Goal: Transaction & Acquisition: Purchase product/service

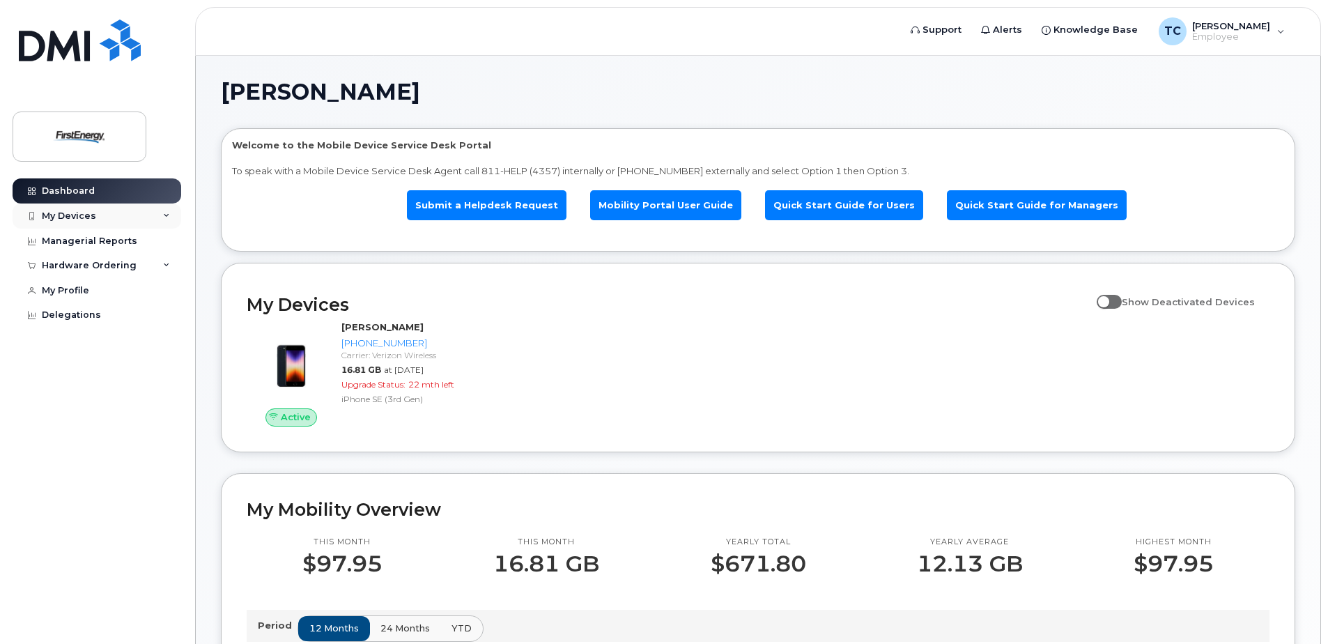
click at [107, 215] on div "My Devices" at bounding box center [97, 215] width 169 height 25
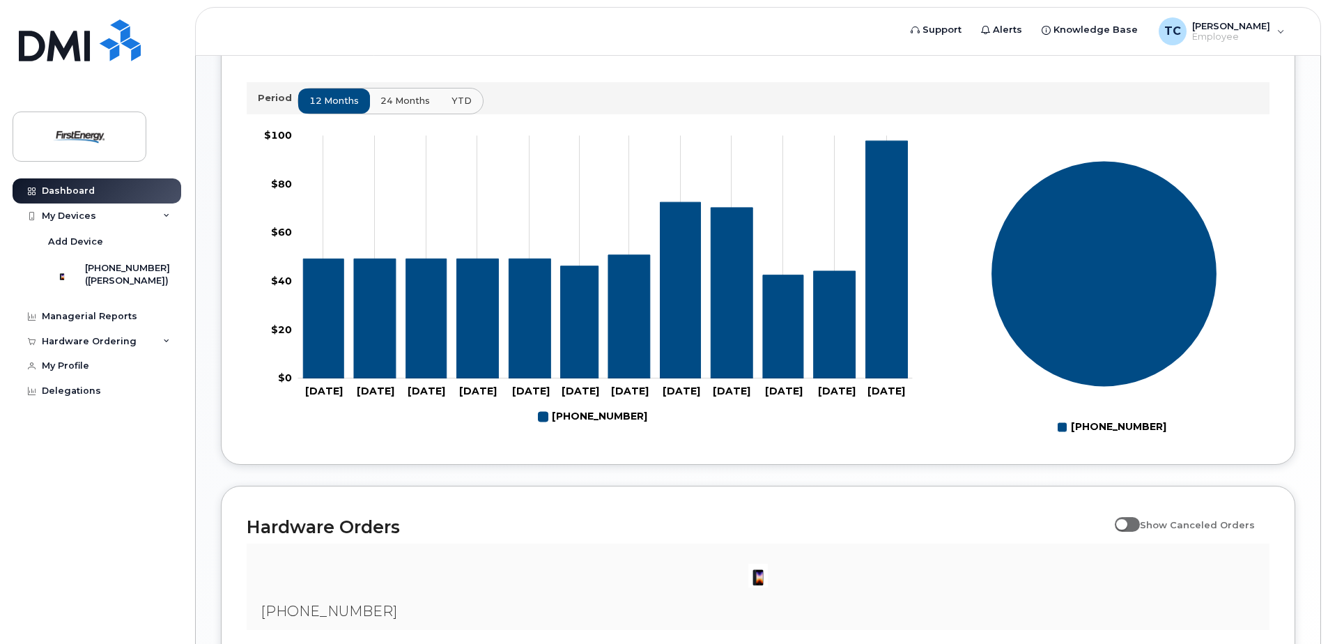
scroll to position [524, 0]
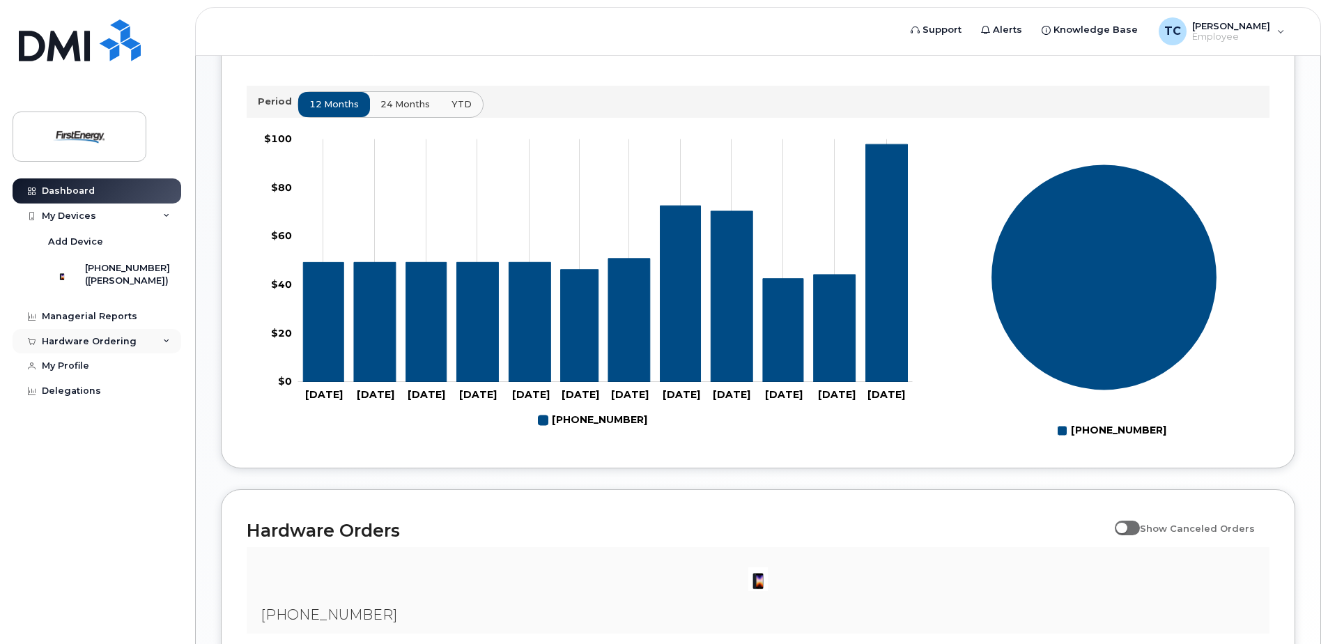
click at [138, 348] on div "Hardware Ordering" at bounding box center [97, 341] width 169 height 25
click at [91, 399] on div "New Order" at bounding box center [74, 393] width 53 height 13
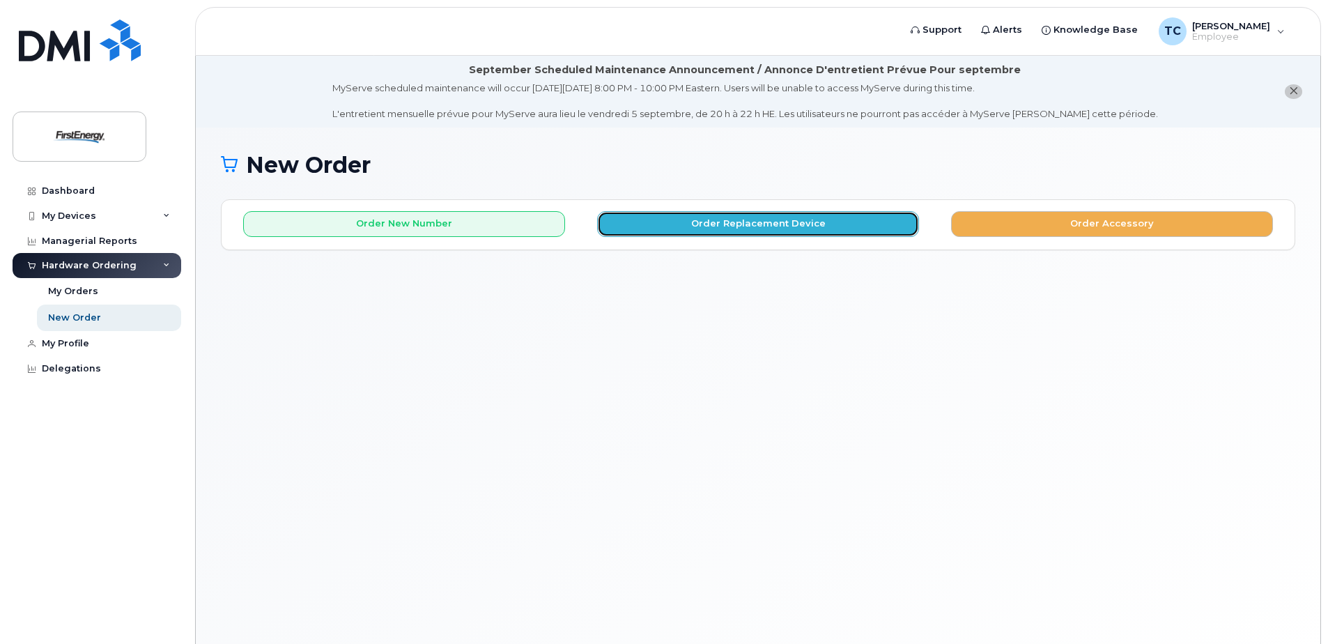
click at [725, 220] on button "Order Replacement Device" at bounding box center [758, 224] width 322 height 26
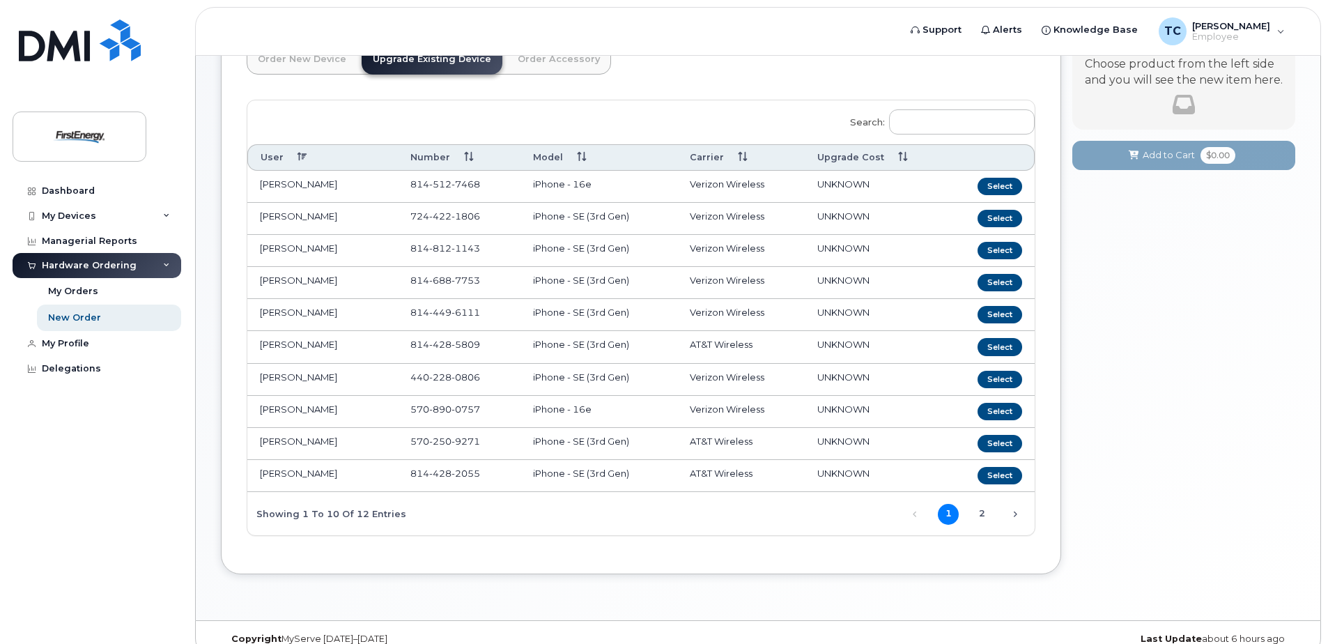
scroll to position [202, 0]
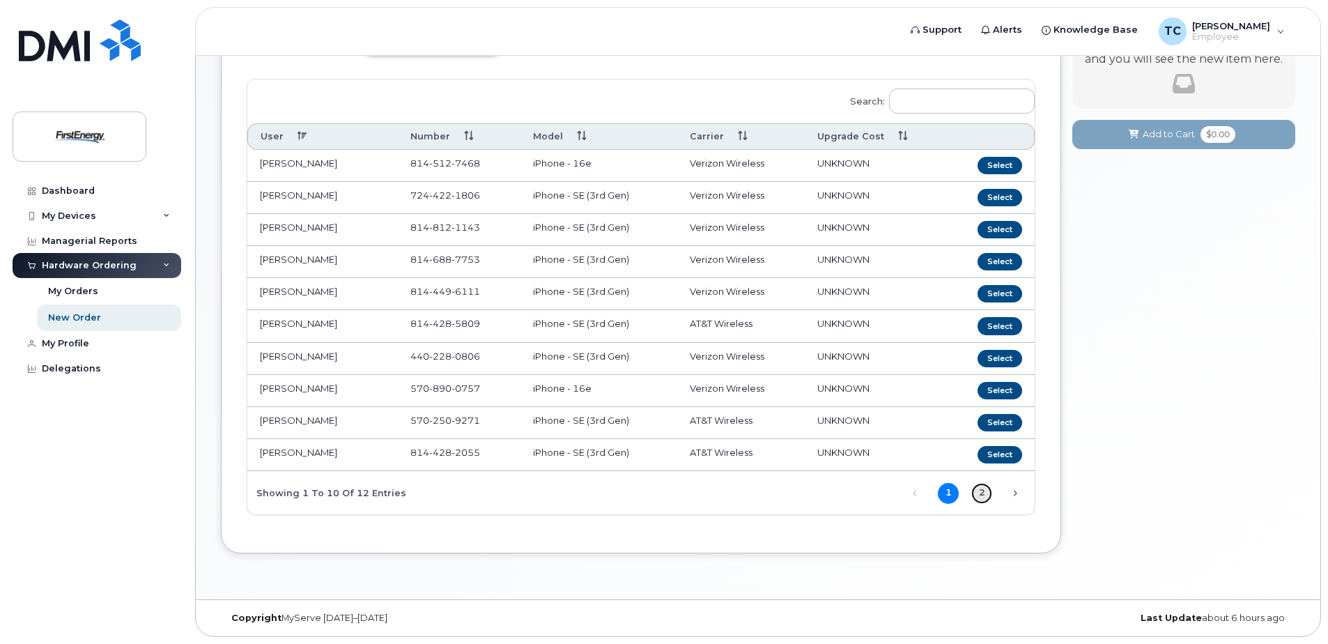
click at [984, 491] on link "2" at bounding box center [981, 493] width 21 height 21
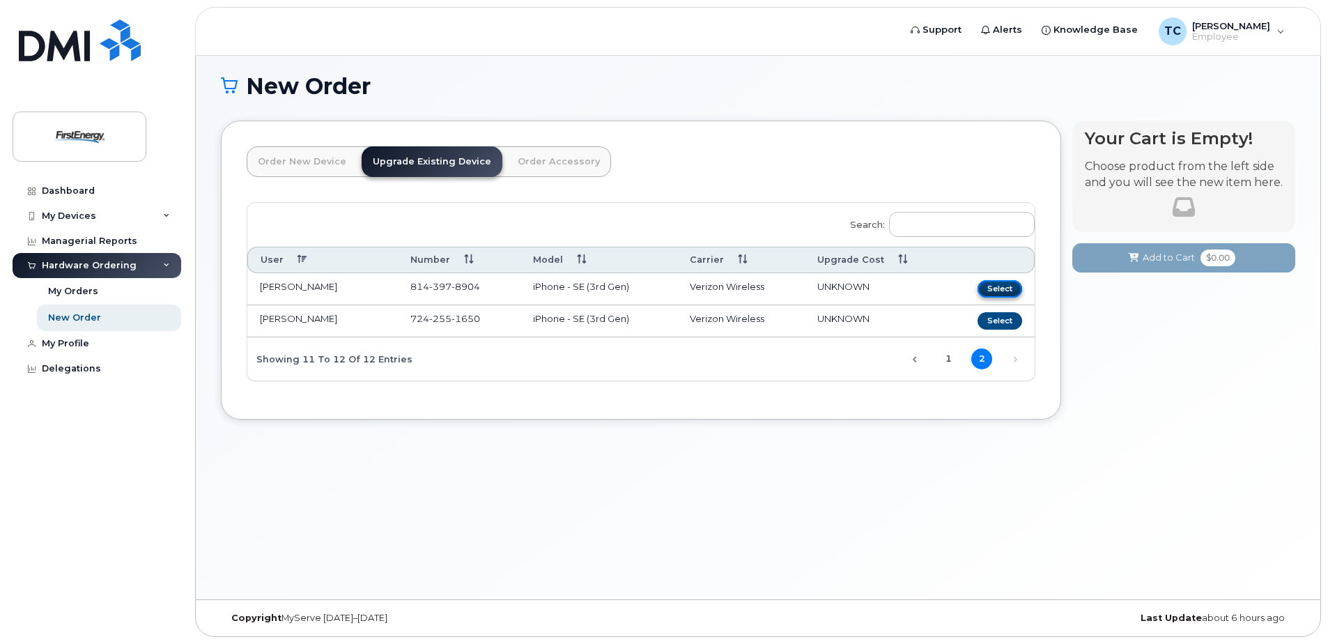
click at [1003, 287] on button "Select" at bounding box center [1000, 288] width 45 height 17
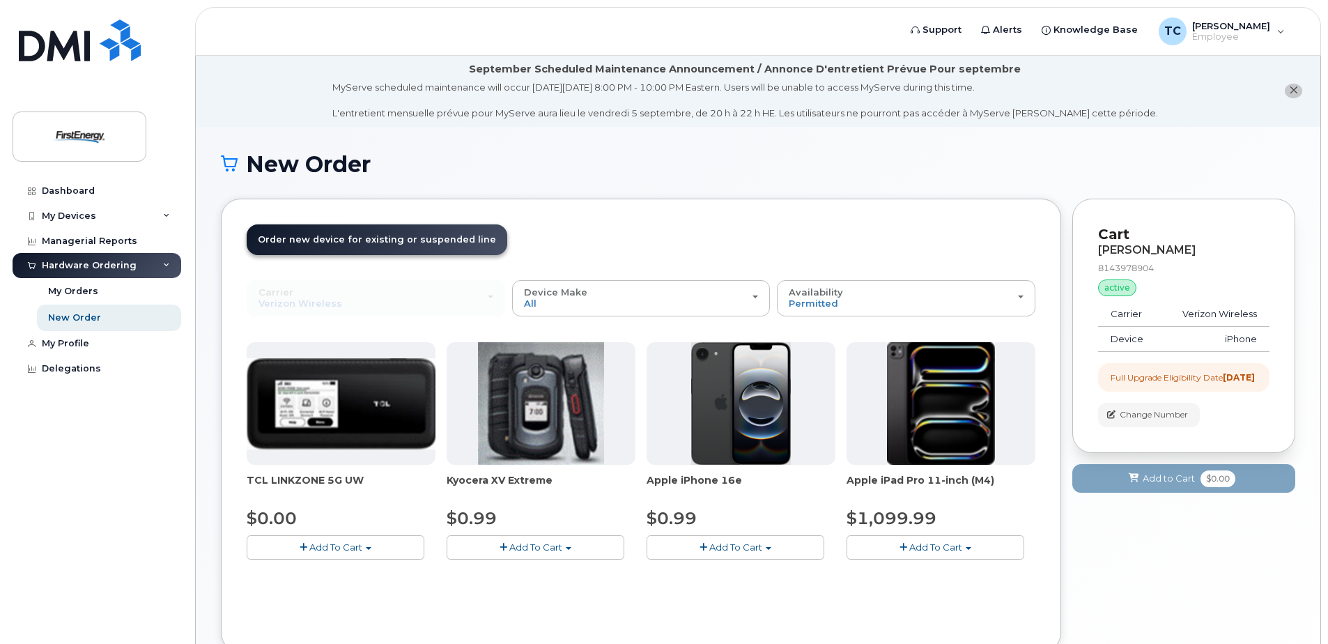
scroll to position [0, 0]
click at [752, 545] on span "Add To Cart" at bounding box center [735, 547] width 53 height 11
click at [729, 576] on link "$0.99 - 2 Year Upgrade" at bounding box center [717, 573] width 134 height 17
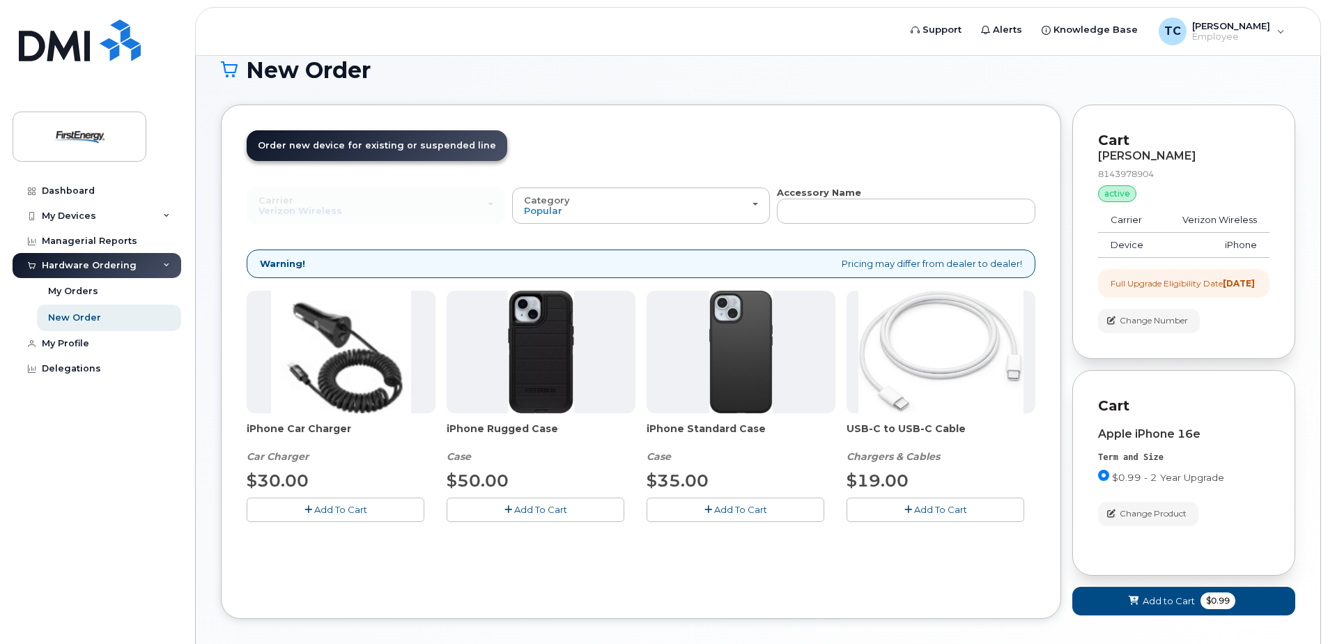
scroll to position [139, 0]
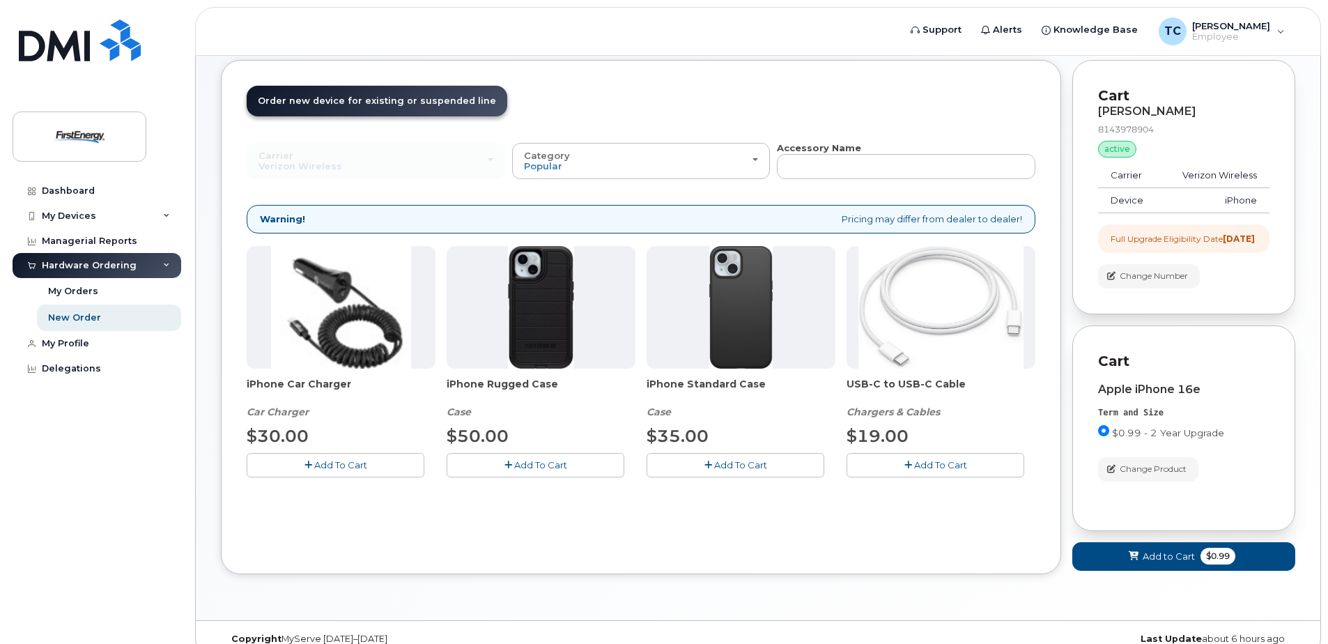
click at [330, 463] on span "Add To Cart" at bounding box center [340, 464] width 53 height 11
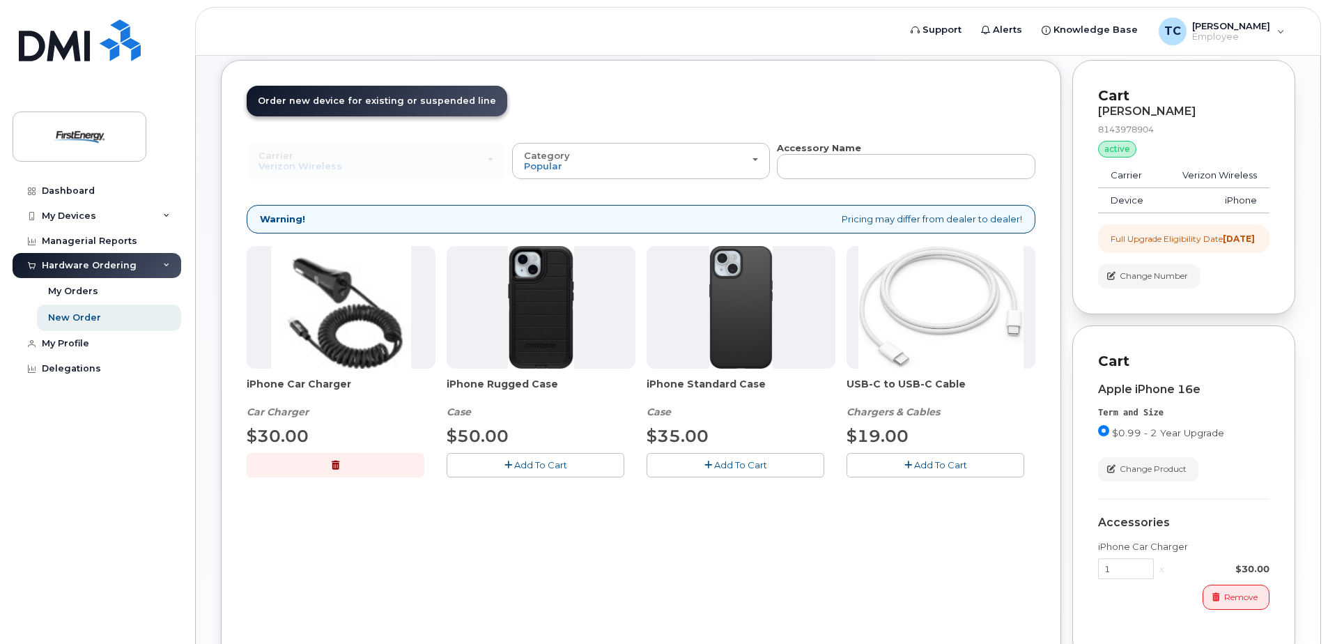
click at [543, 472] on button "Add To Cart" at bounding box center [536, 465] width 178 height 24
click at [944, 467] on span "Add To Cart" at bounding box center [940, 464] width 53 height 11
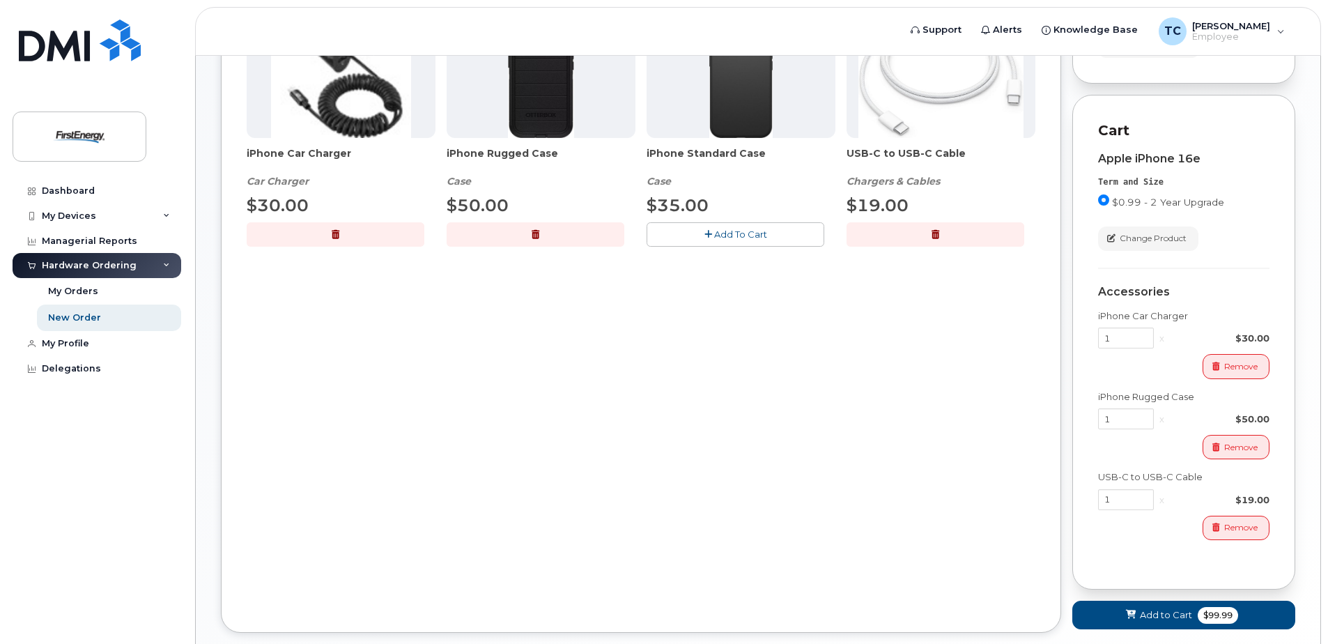
scroll to position [392, 0]
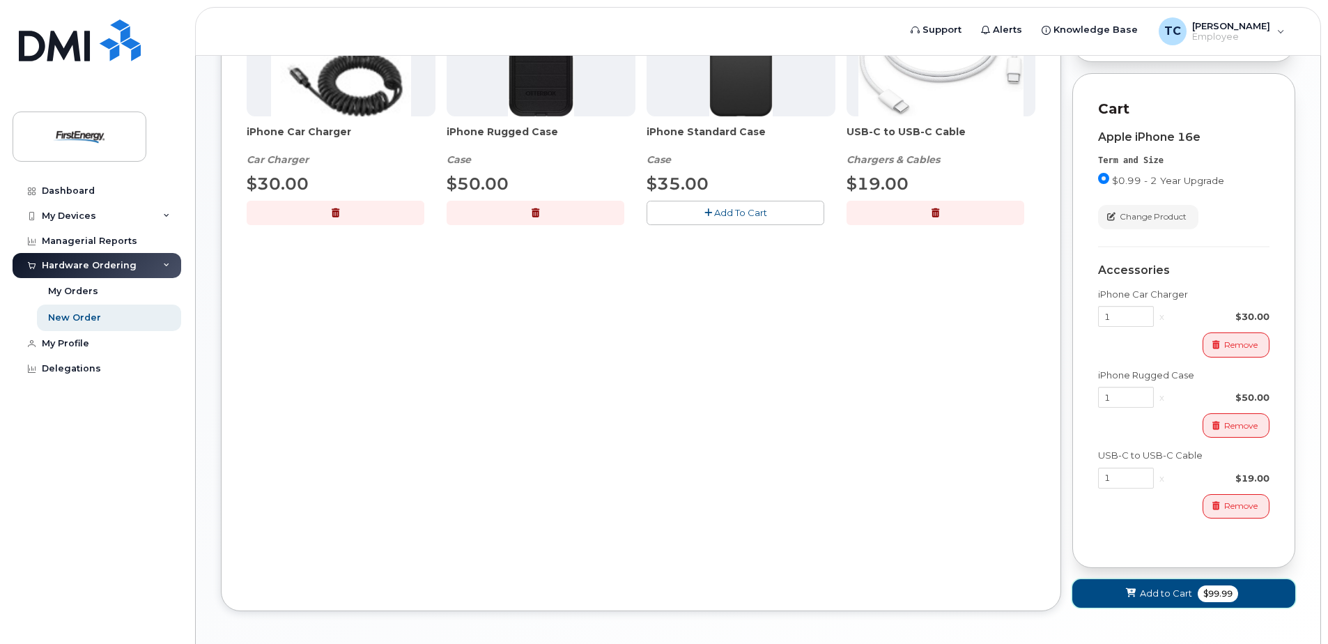
click at [1144, 600] on span "Add to Cart" at bounding box center [1166, 593] width 52 height 13
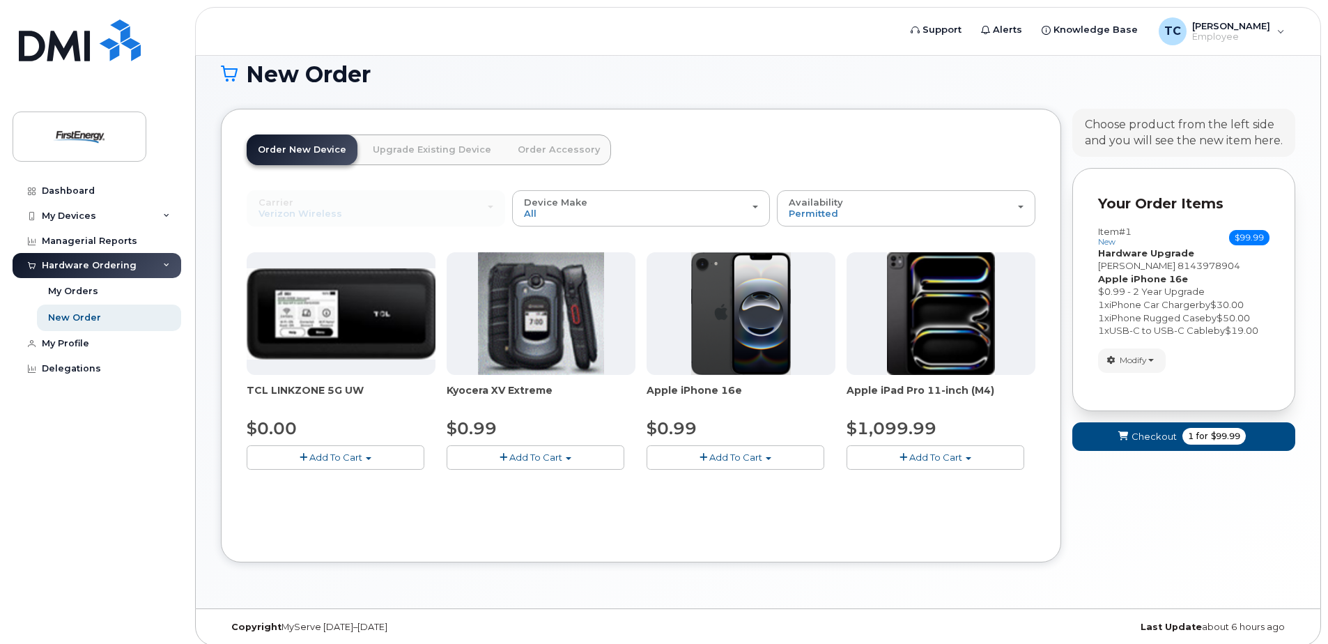
scroll to position [100, 0]
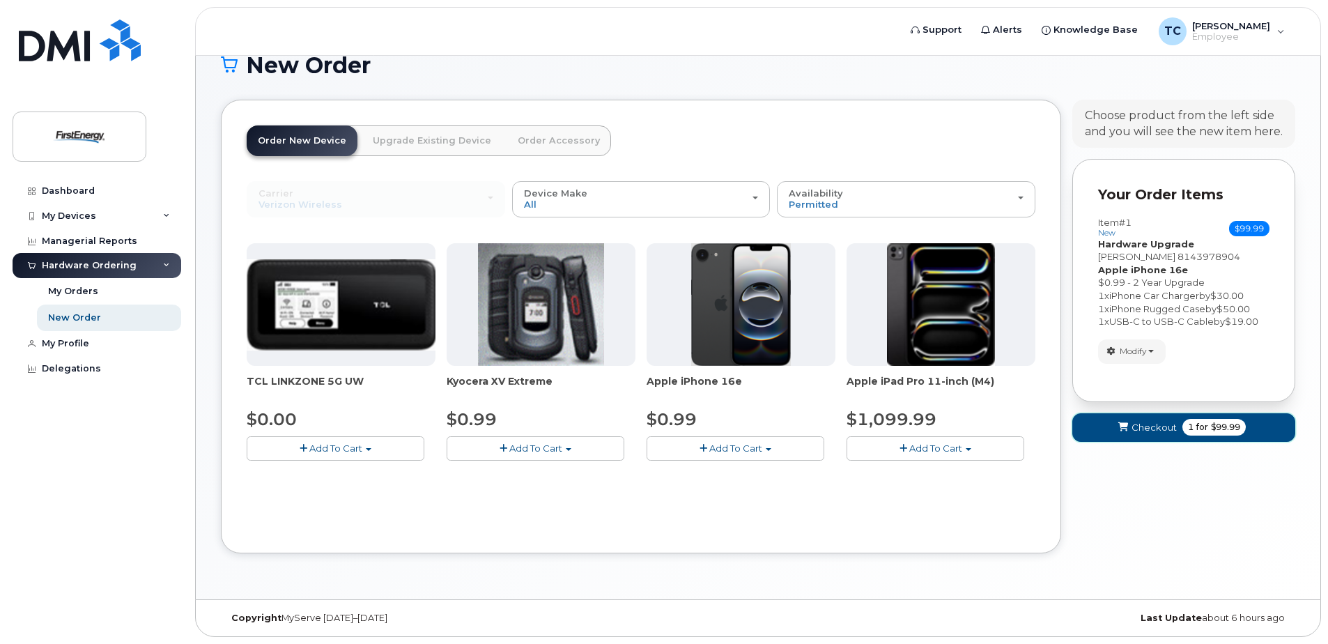
click at [1148, 428] on span "Checkout" at bounding box center [1153, 427] width 45 height 13
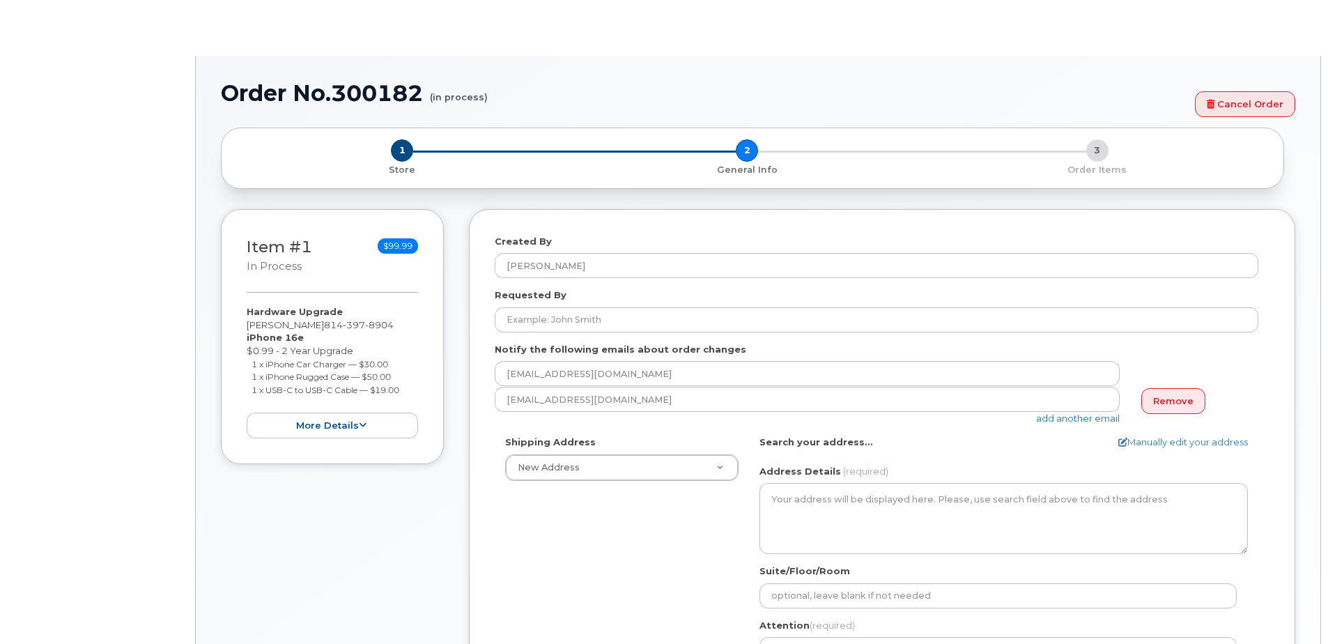
select select
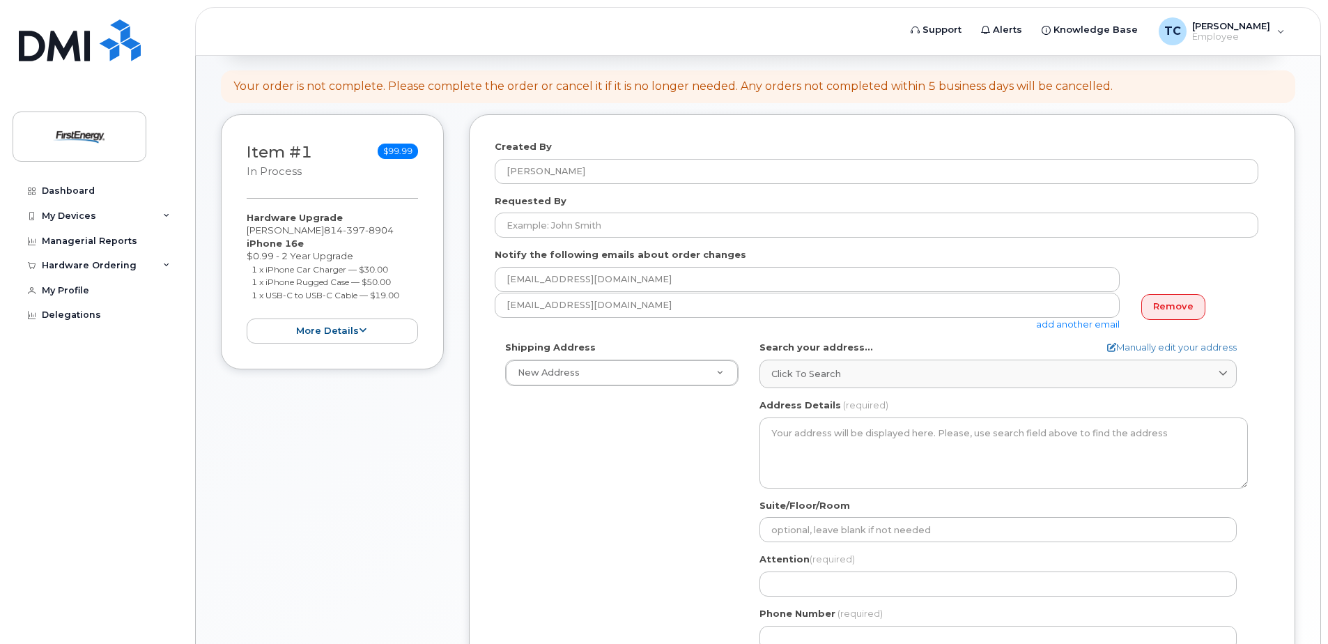
scroll to position [209, 0]
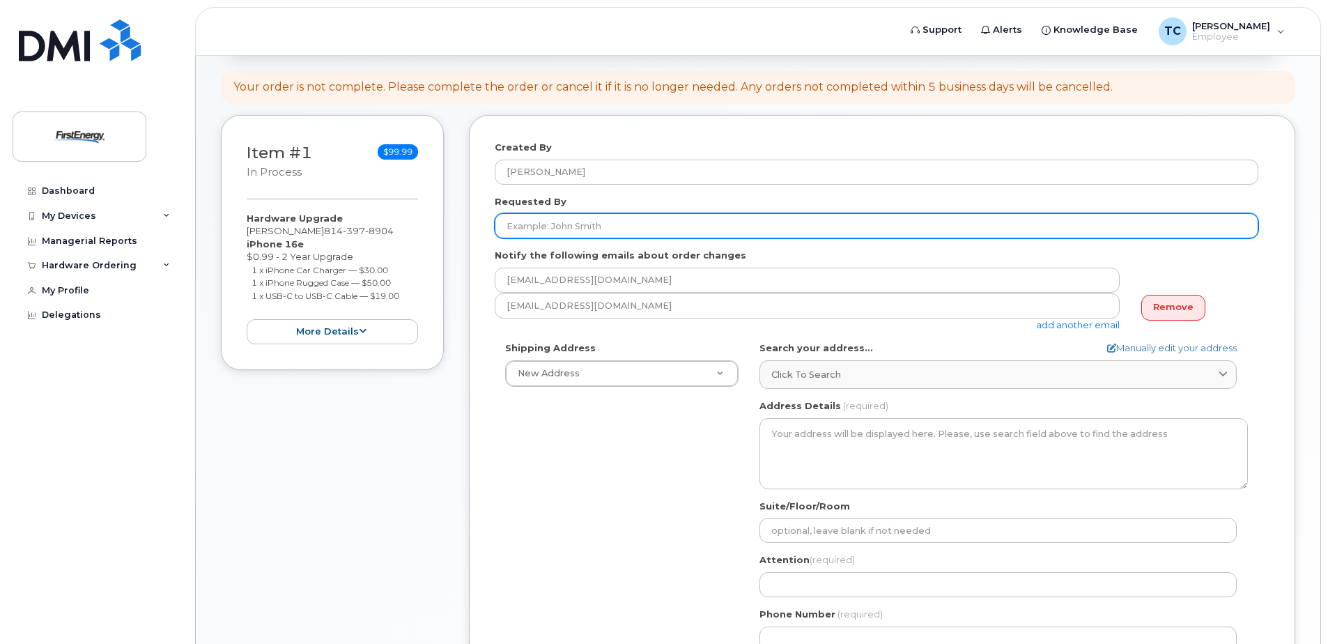
click at [583, 222] on input "Requested By" at bounding box center [877, 225] width 764 height 25
type input "1"
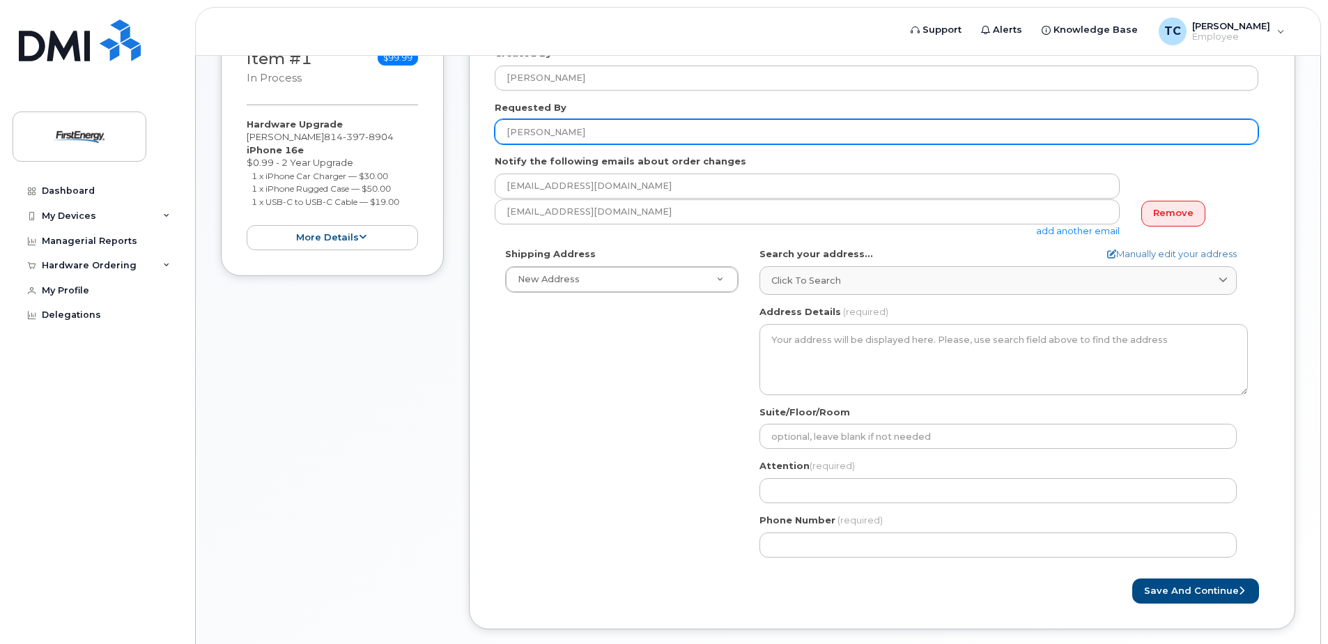
scroll to position [279, 0]
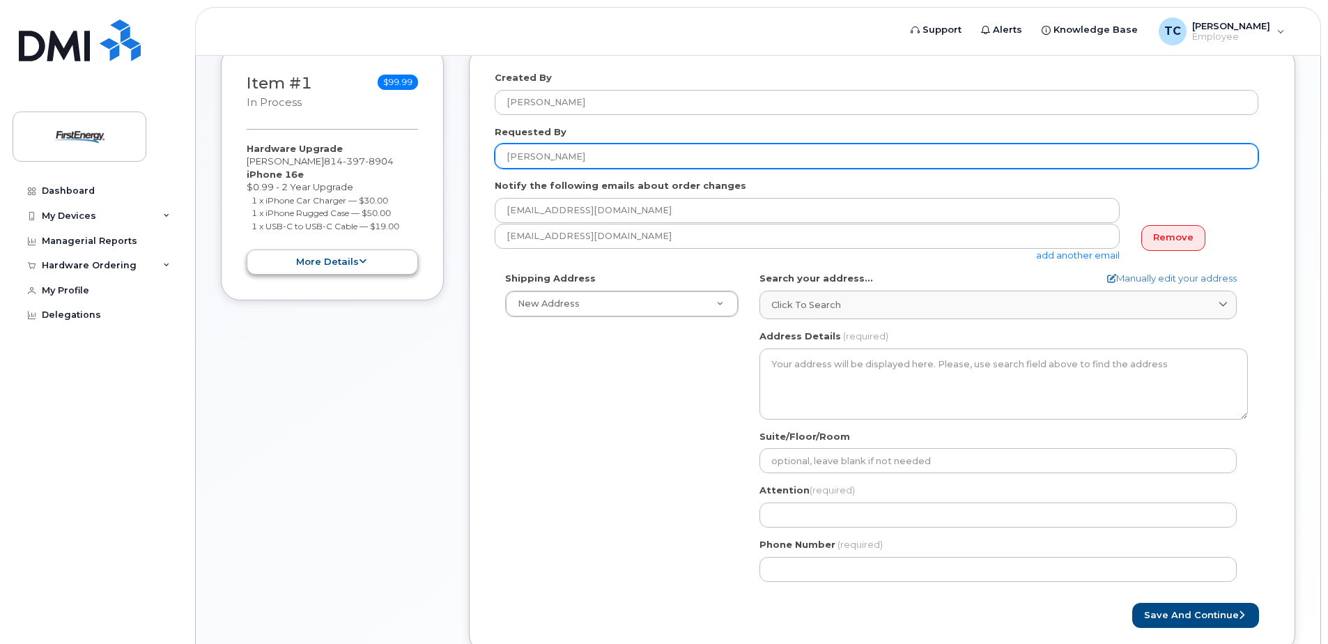
type input "[PERSON_NAME]"
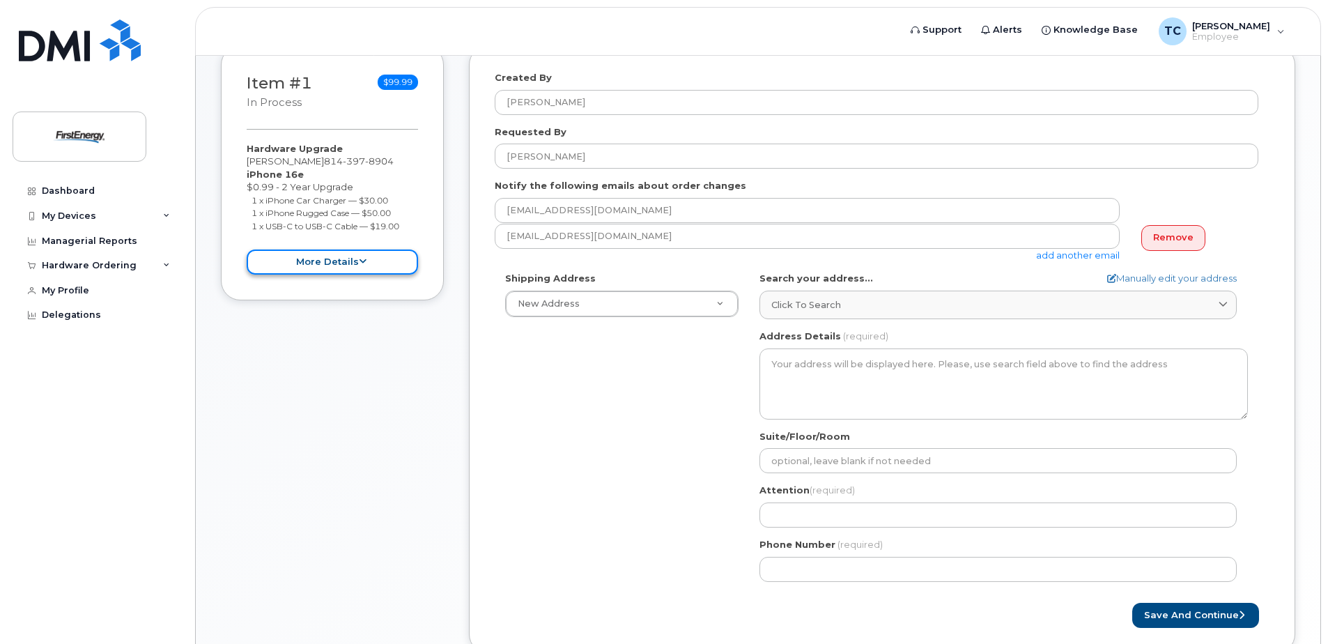
click at [343, 266] on button "more details" at bounding box center [332, 262] width 171 height 26
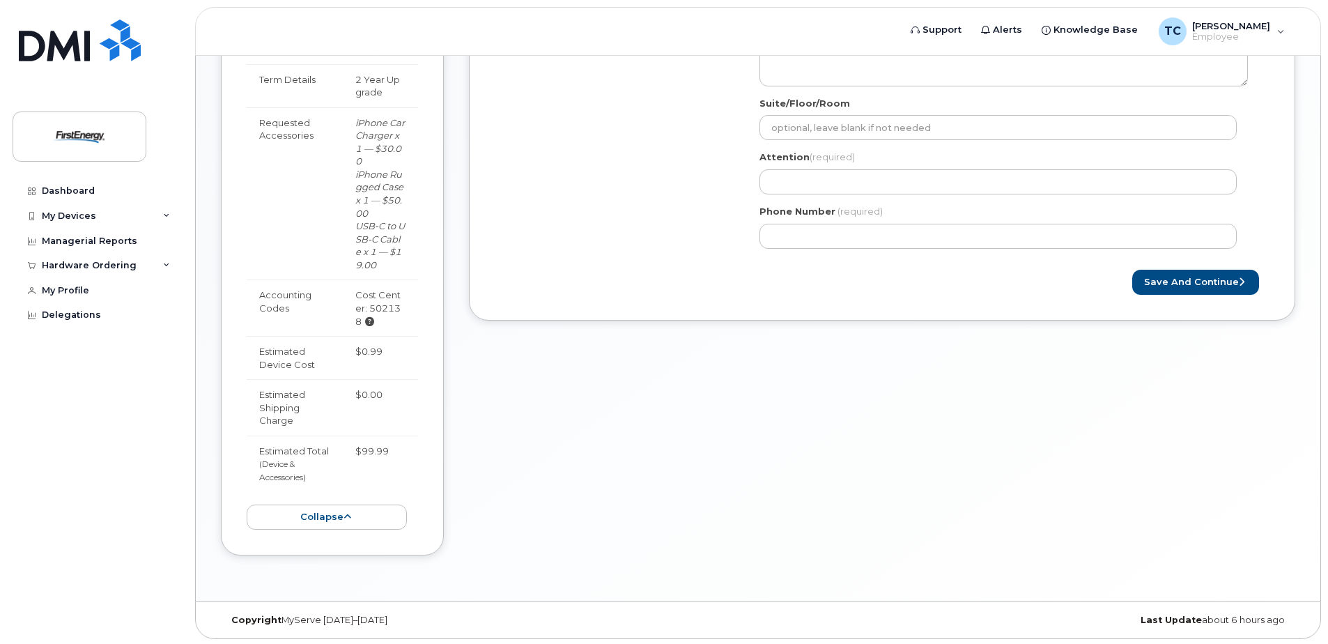
scroll to position [614, 0]
click at [332, 511] on button "collapse" at bounding box center [327, 515] width 160 height 26
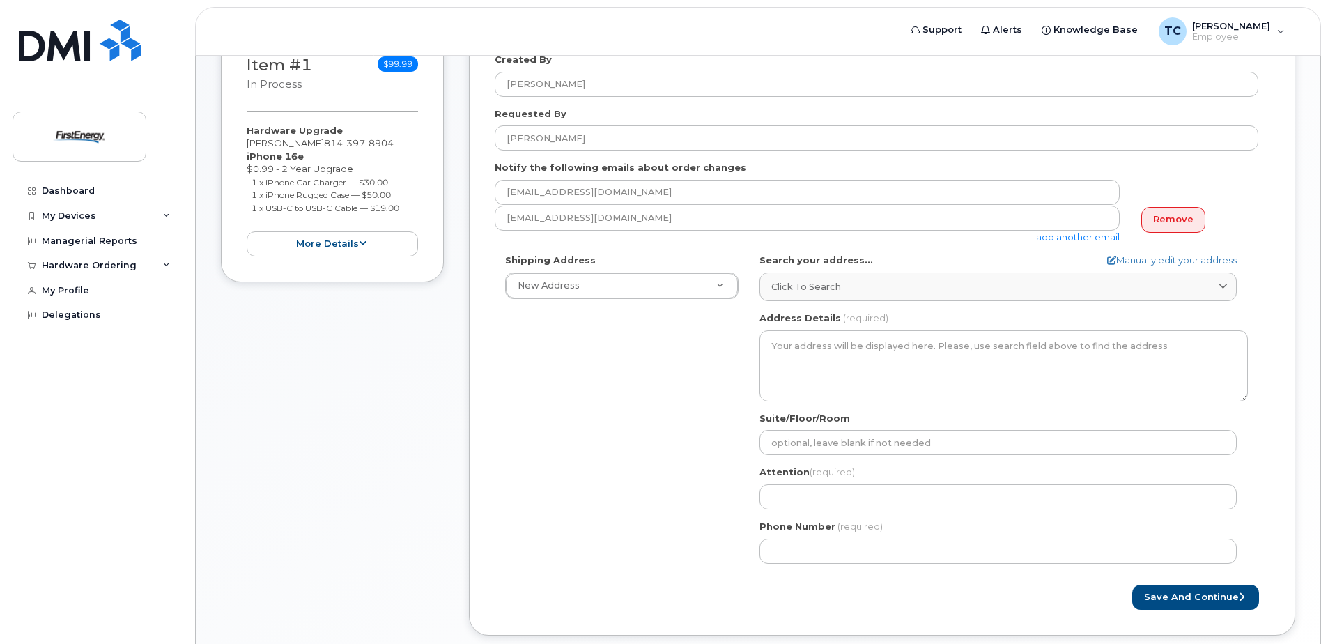
scroll to position [309, 0]
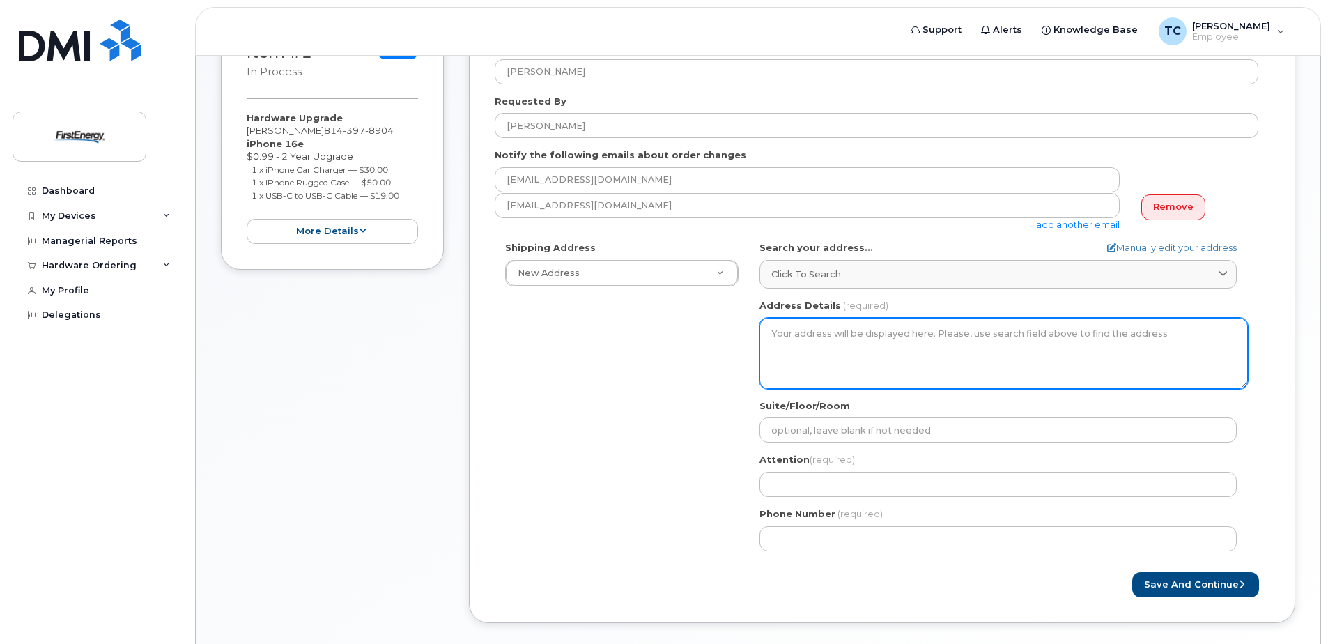
click at [775, 332] on textarea "Address Details" at bounding box center [1003, 353] width 488 height 71
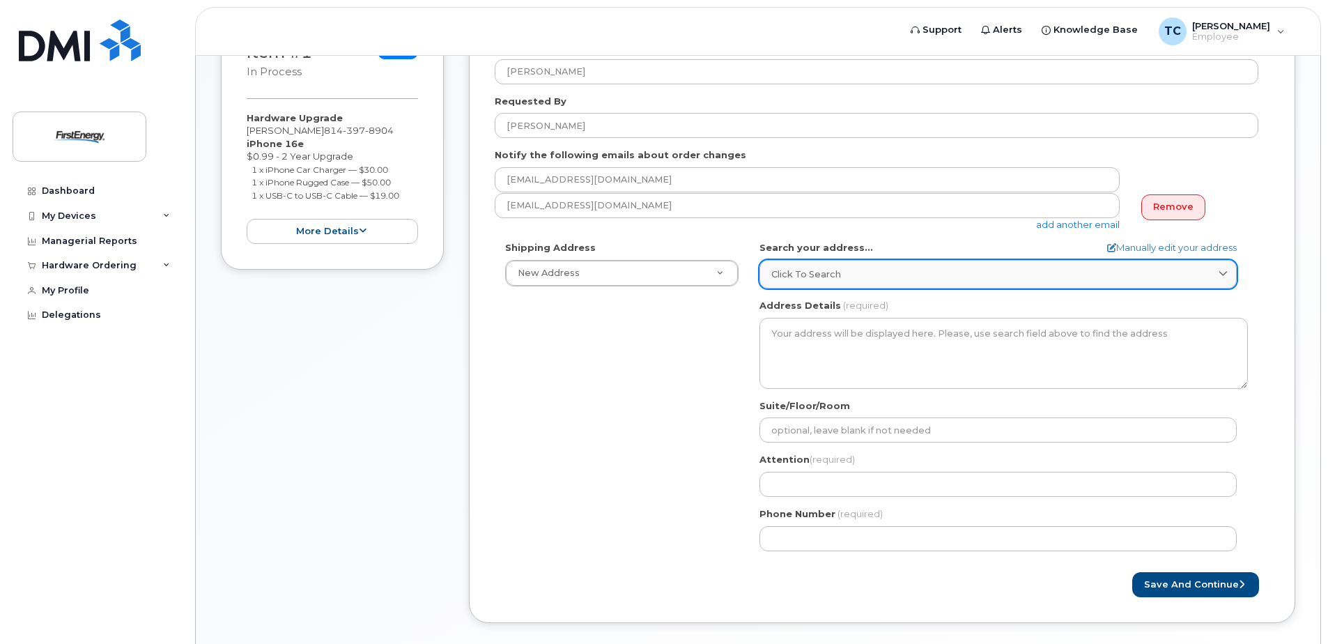
click at [853, 266] on link "Click to search" at bounding box center [997, 274] width 477 height 29
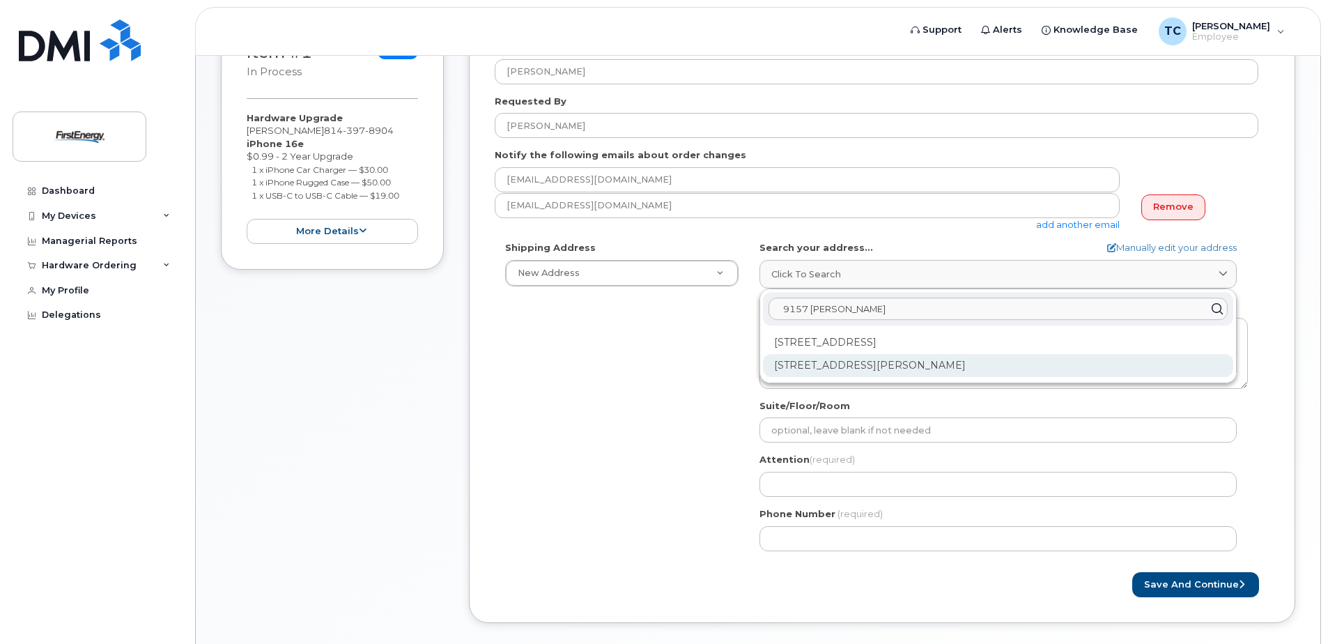
type input "9157 Williams"
click at [890, 364] on div "9157 Williams Rd North East PA 16428-5611" at bounding box center [998, 365] width 470 height 23
select select
type textarea "9157 Williams Rd NORTH EAST PA 16428-5611 UNITED STATES"
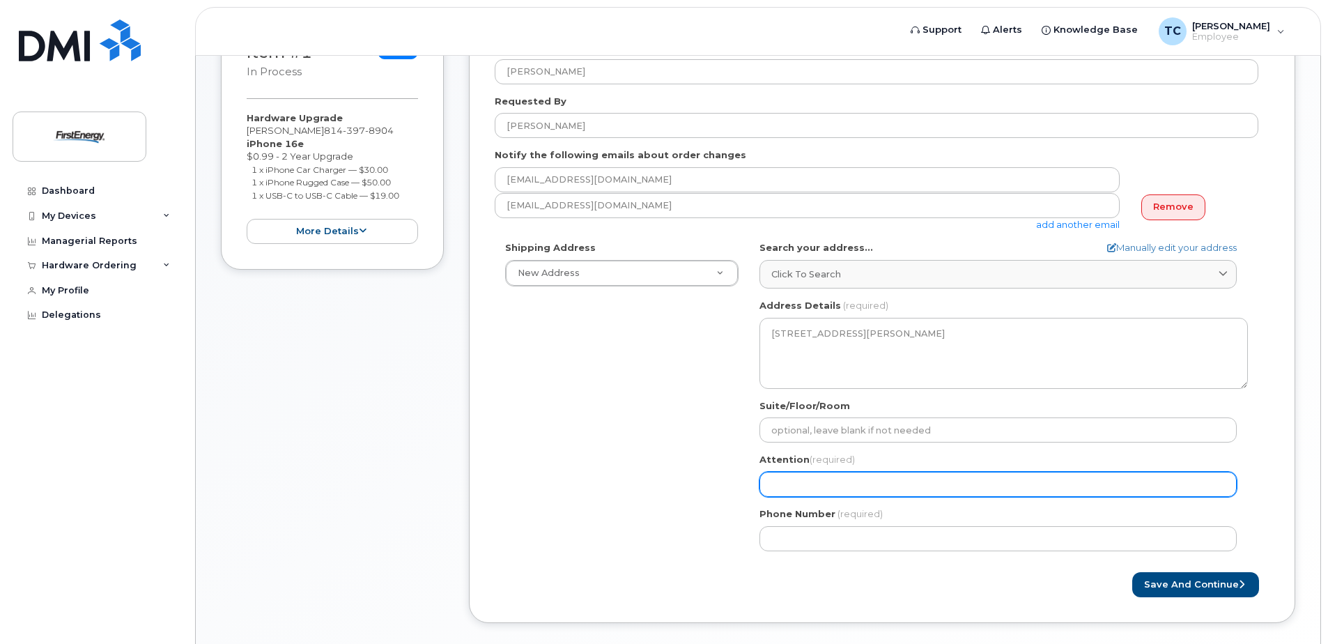
click at [821, 481] on input "Attention (required)" at bounding box center [997, 484] width 477 height 25
select select
type input "S"
select select
type input "St"
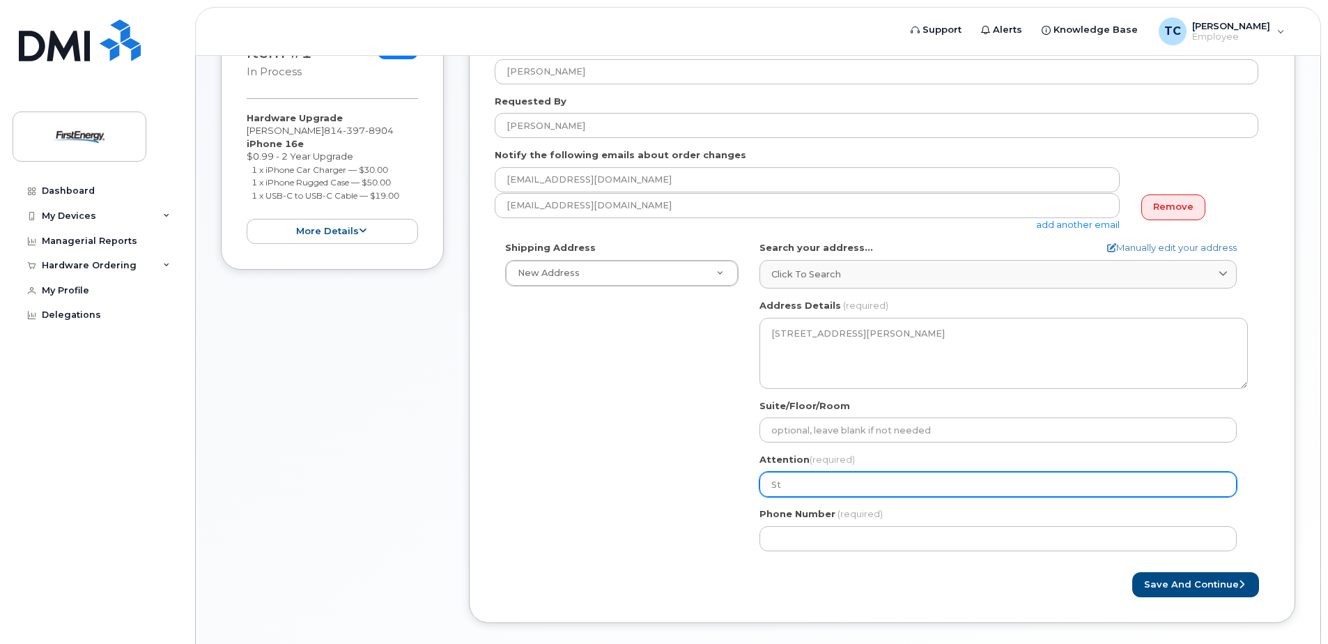
select select
type input "Ste"
select select
type input "Stev"
select select
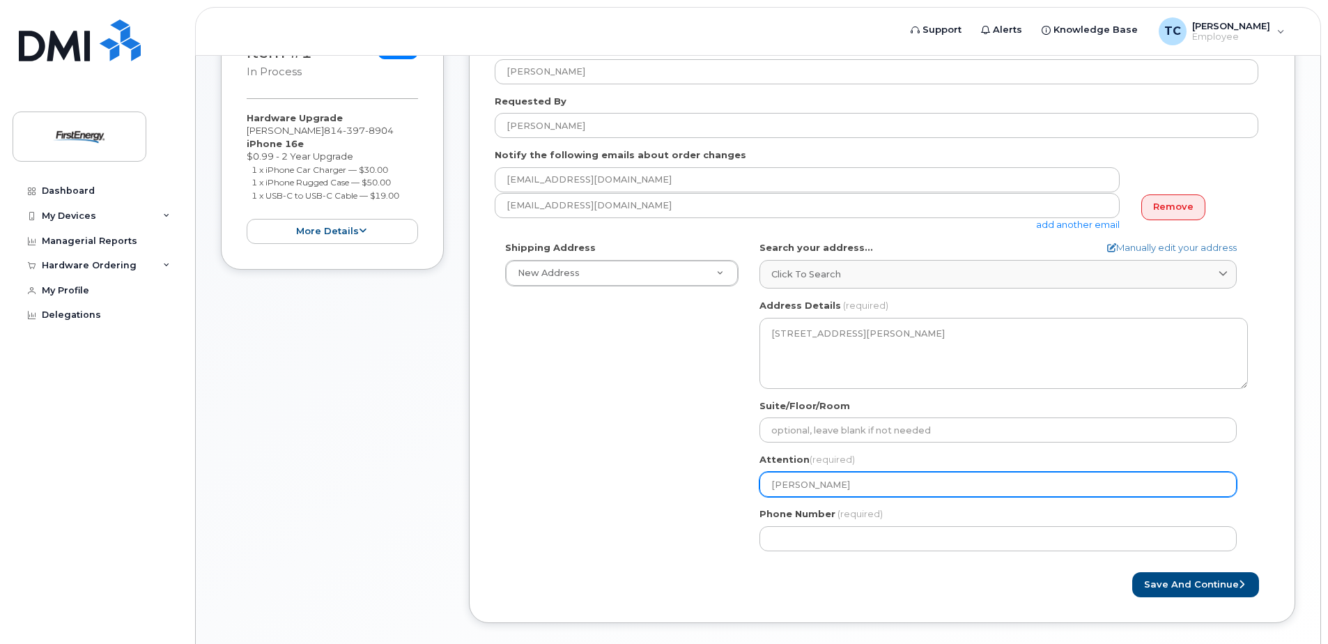
type input "Steve"
select select
type input "Steve H"
select select
type input "Steve Hy"
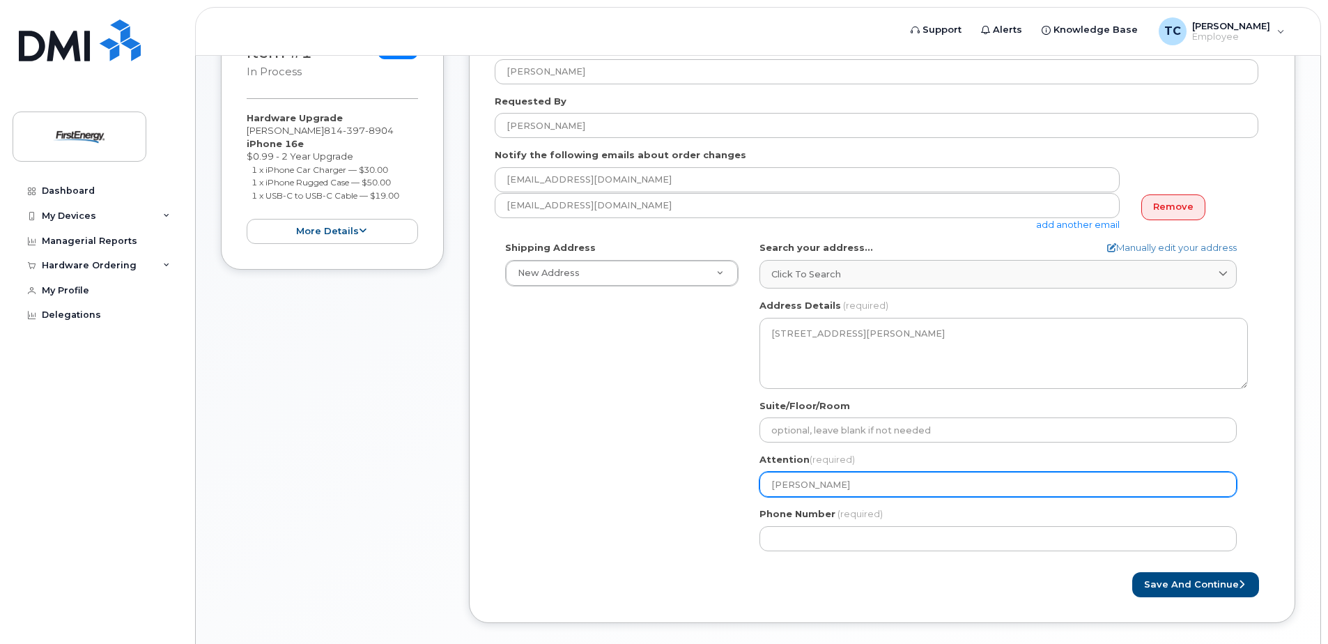
select select
type input "Steve Hyd"
select select
type input "Steve Hyde"
select select
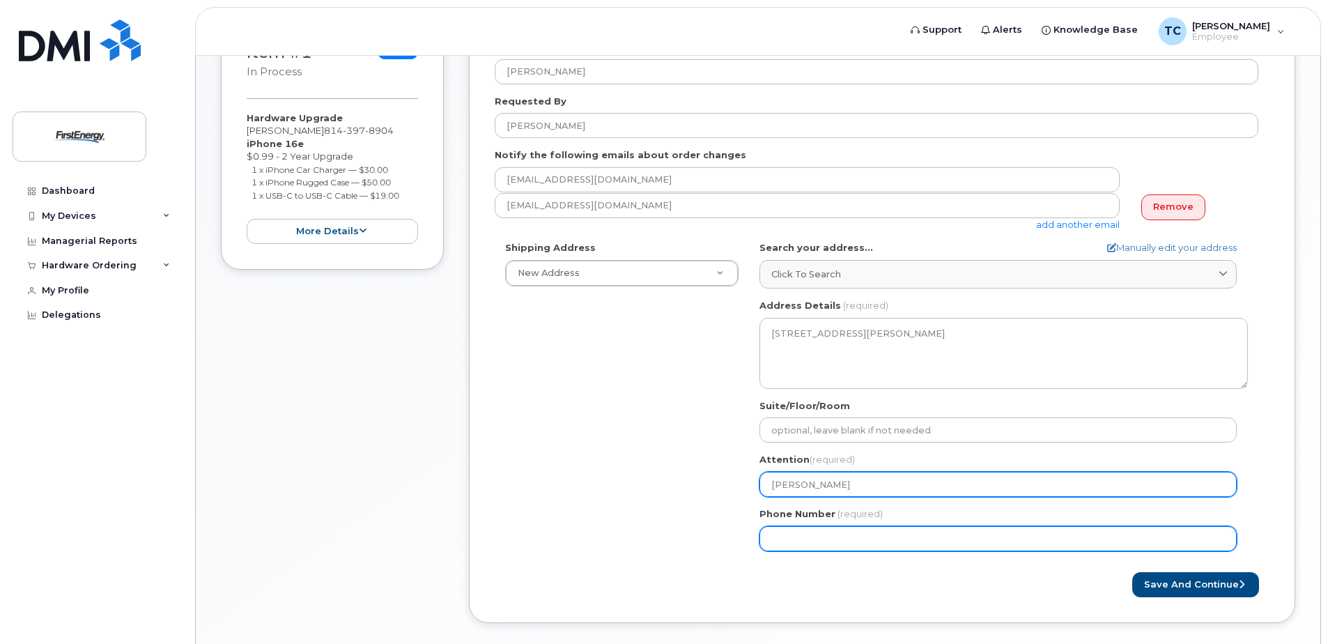
type input "Steve Hydew"
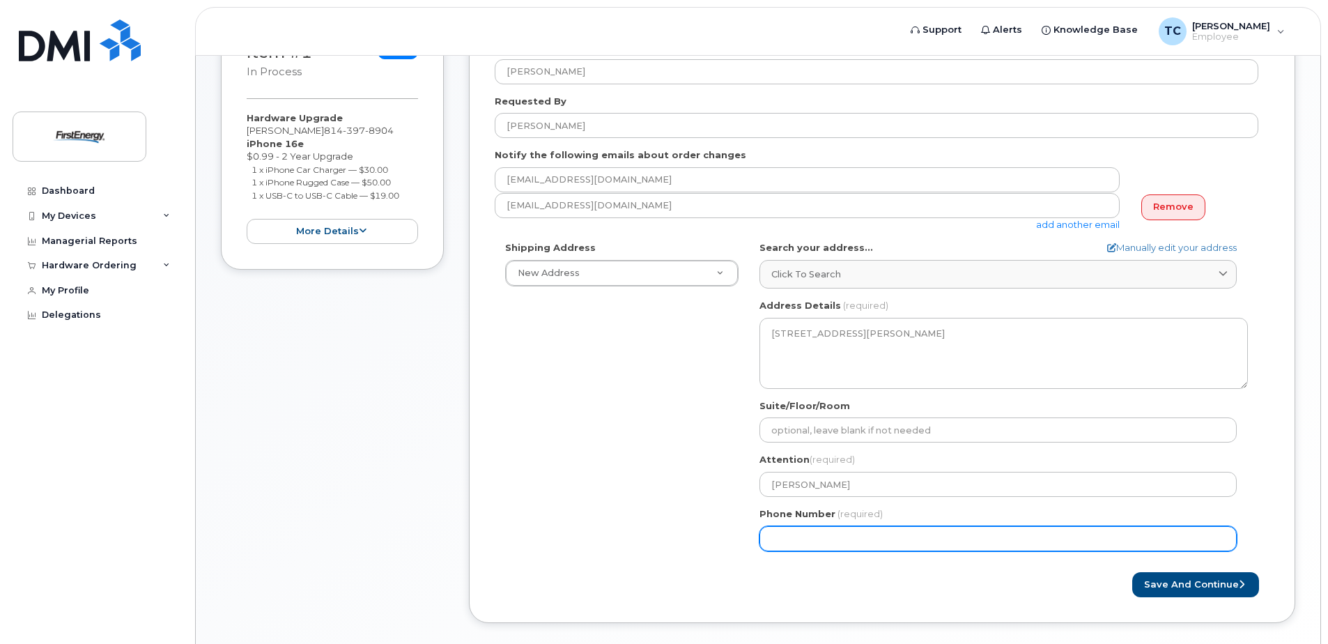
click at [831, 534] on input "Phone Number" at bounding box center [997, 538] width 477 height 25
type input "814"
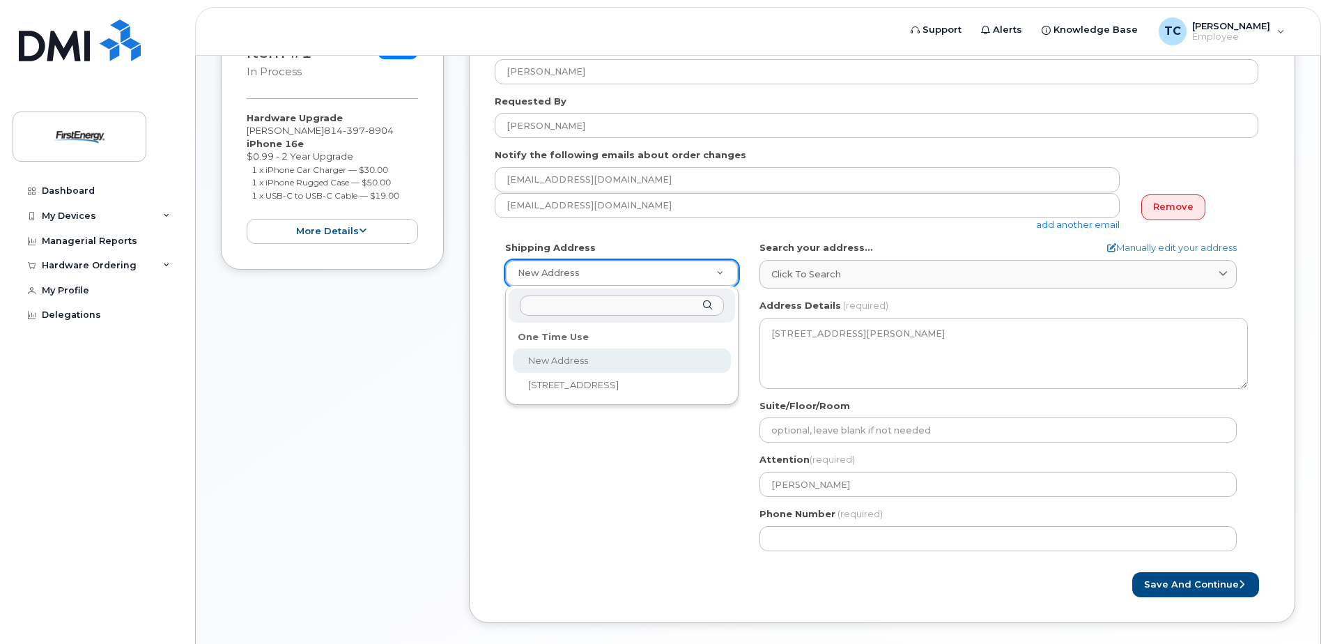
click at [554, 299] on input "text" at bounding box center [622, 305] width 204 height 20
type input "9157 Williams Rd. North East, Pa. 16428"
click at [564, 336] on div "One Time Use" at bounding box center [622, 338] width 218 height 22
click at [548, 332] on div "One Time Use" at bounding box center [622, 338] width 218 height 22
click at [573, 298] on input "text" at bounding box center [622, 305] width 204 height 20
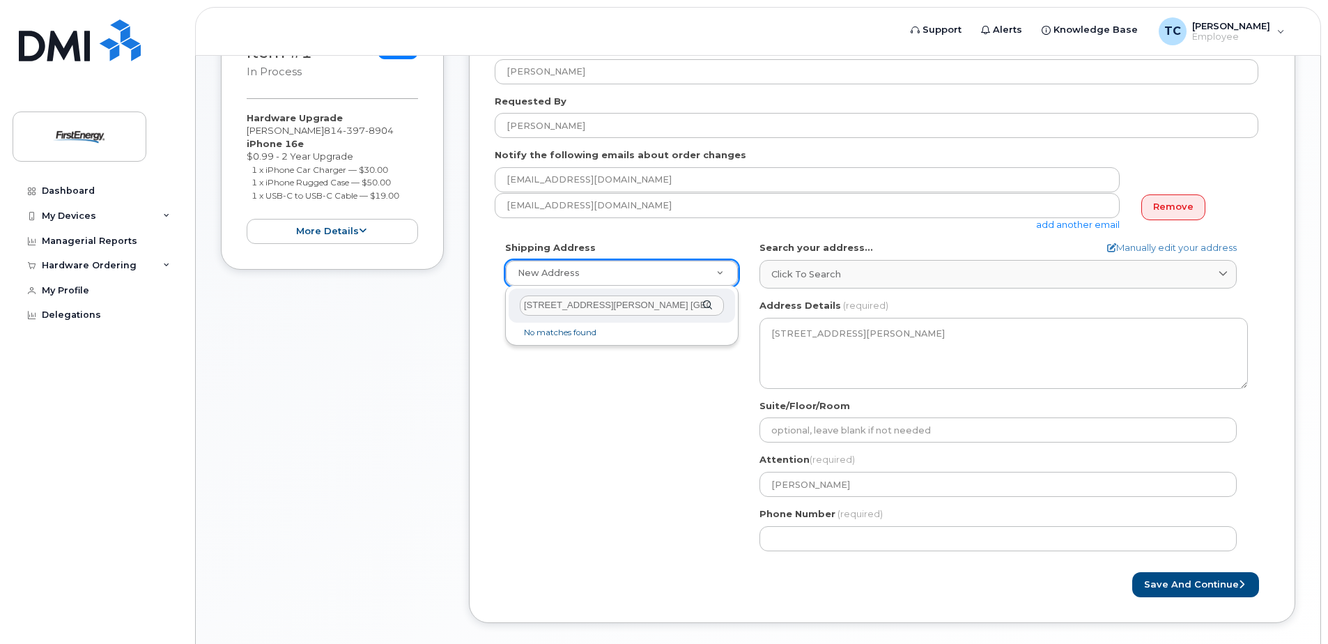
type input "9157 Williams Rd. North East, Pa. 16428"
click at [711, 303] on div "9157 Williams Rd. North East, Pa. 16428" at bounding box center [622, 305] width 226 height 34
click at [709, 306] on div "9157 Williams Rd. North East, Pa. 16428" at bounding box center [622, 305] width 226 height 34
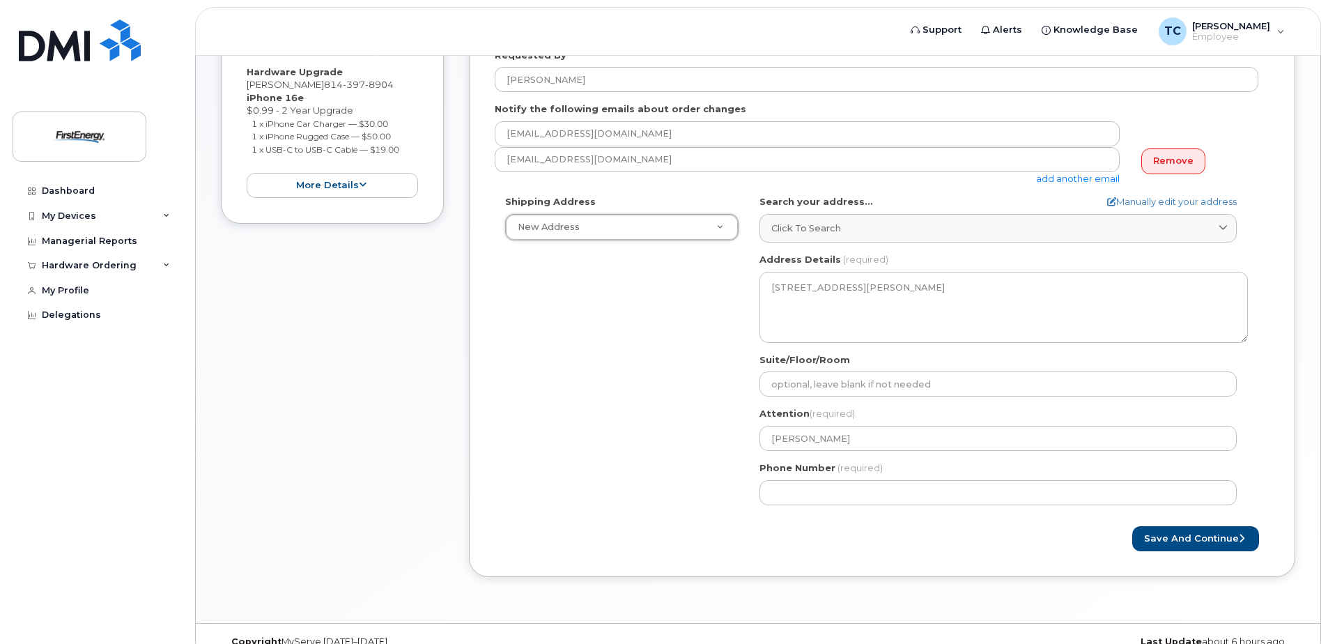
scroll to position [379, 0]
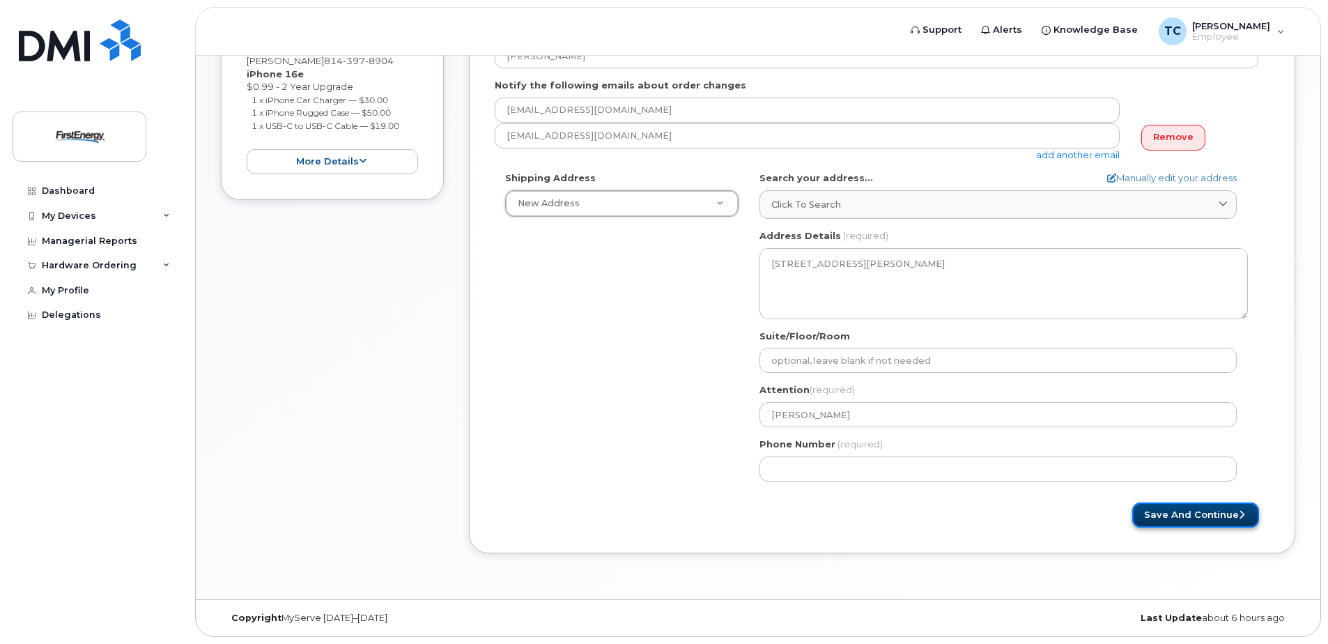
click at [1190, 515] on button "Save and Continue" at bounding box center [1195, 515] width 127 height 26
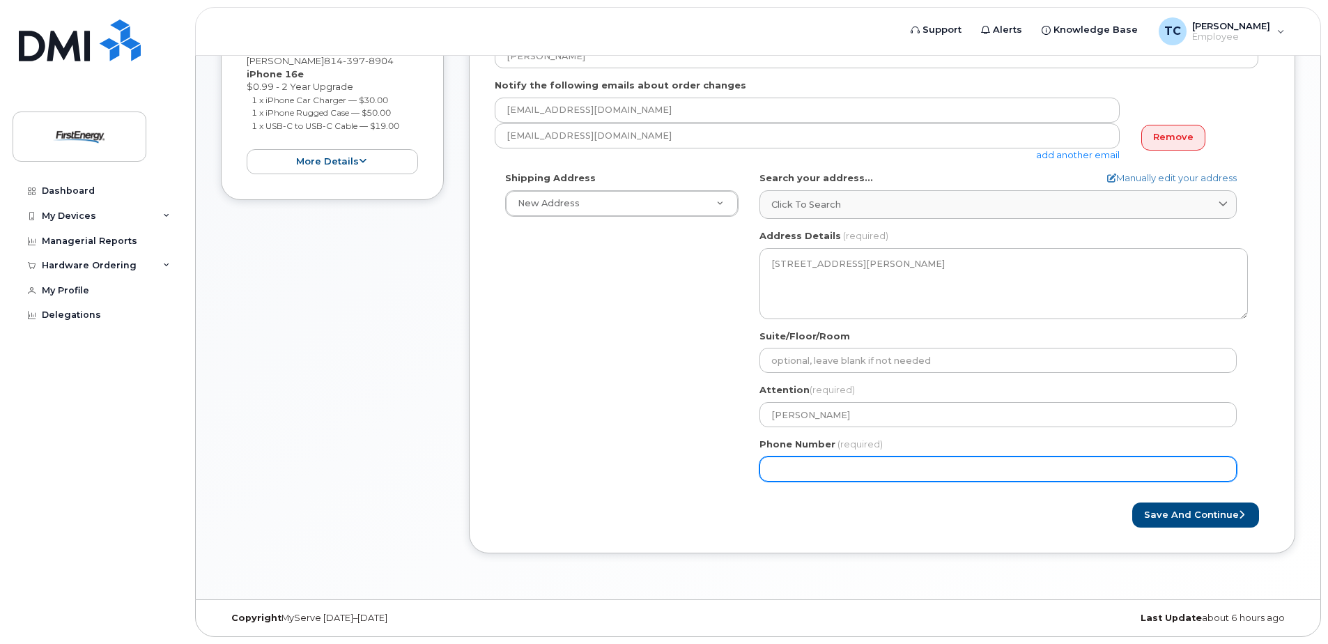
click at [857, 470] on input "Phone Number" at bounding box center [997, 468] width 477 height 25
click at [926, 470] on input "Phone Number" at bounding box center [997, 468] width 477 height 25
click at [831, 463] on input "Phone Number" at bounding box center [997, 468] width 477 height 25
click at [771, 466] on input "Phone Number" at bounding box center [997, 468] width 477 height 25
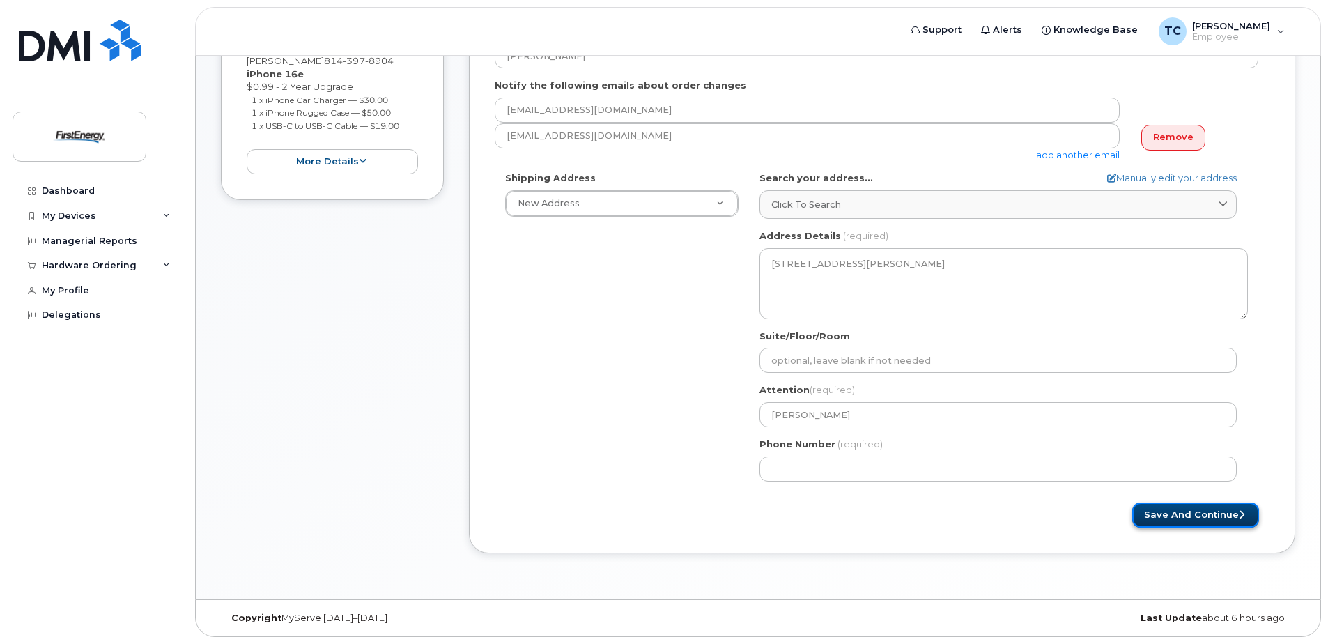
click at [1205, 515] on button "Save and Continue" at bounding box center [1195, 515] width 127 height 26
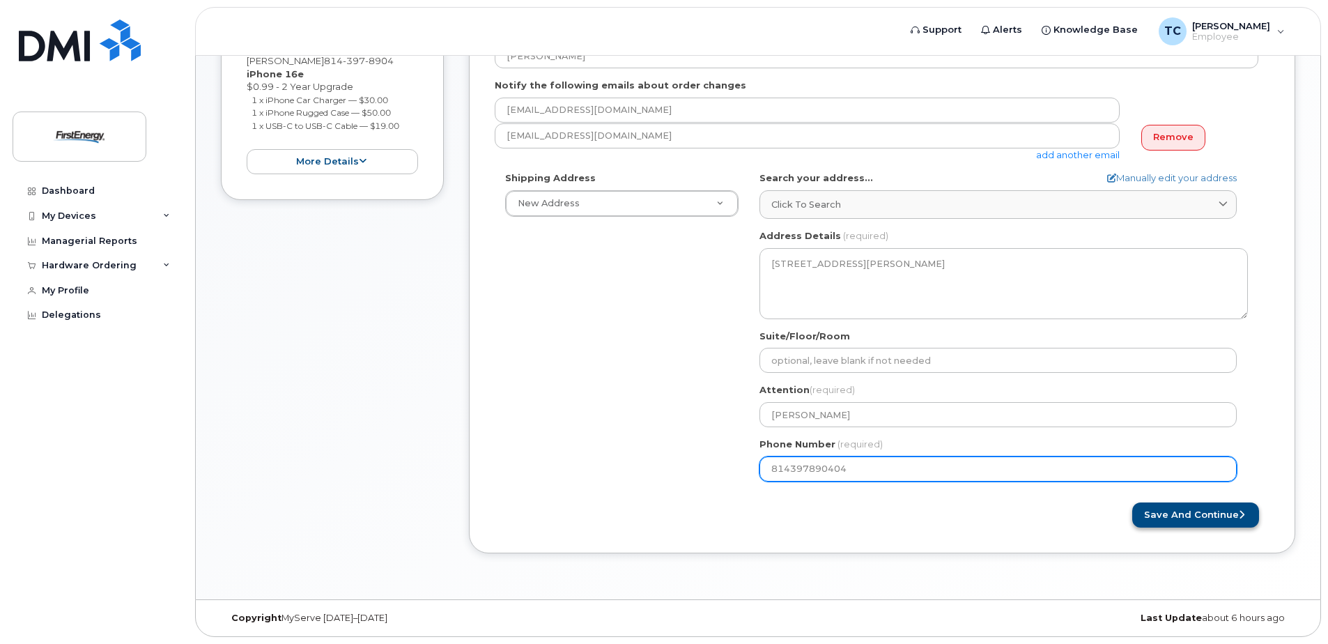
type input "81439789044"
select select
type input "8143978904"
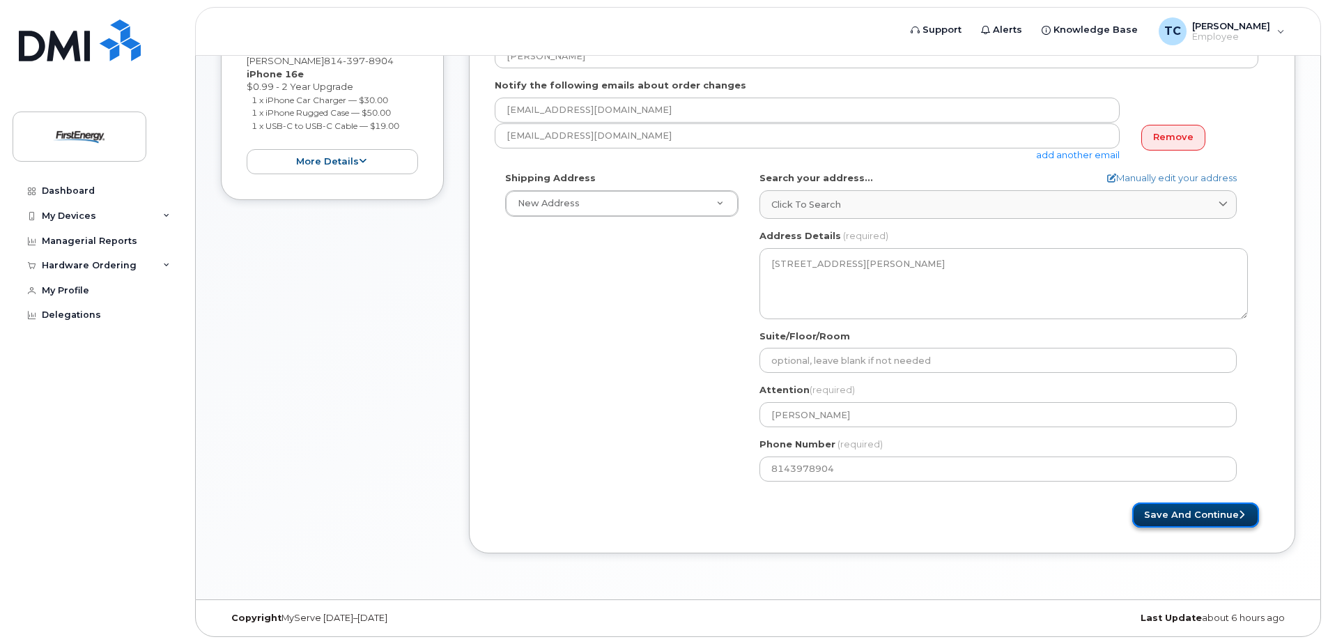
click at [1218, 516] on button "Save and Continue" at bounding box center [1195, 515] width 127 height 26
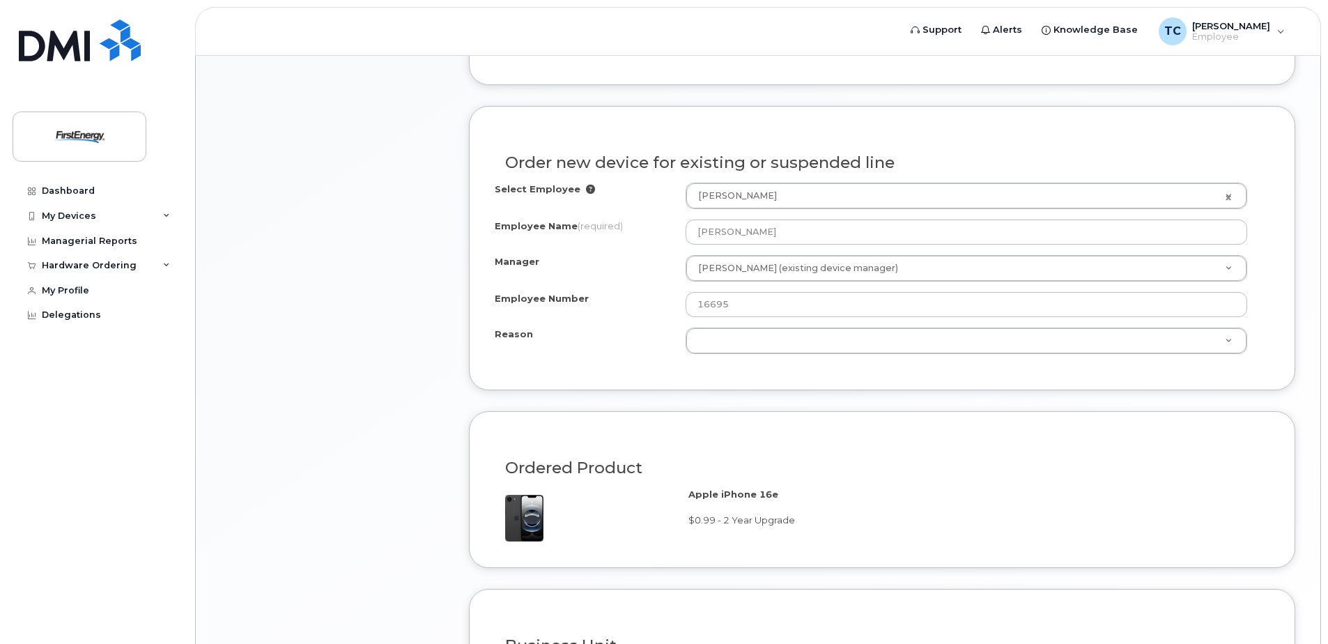
scroll to position [709, 0]
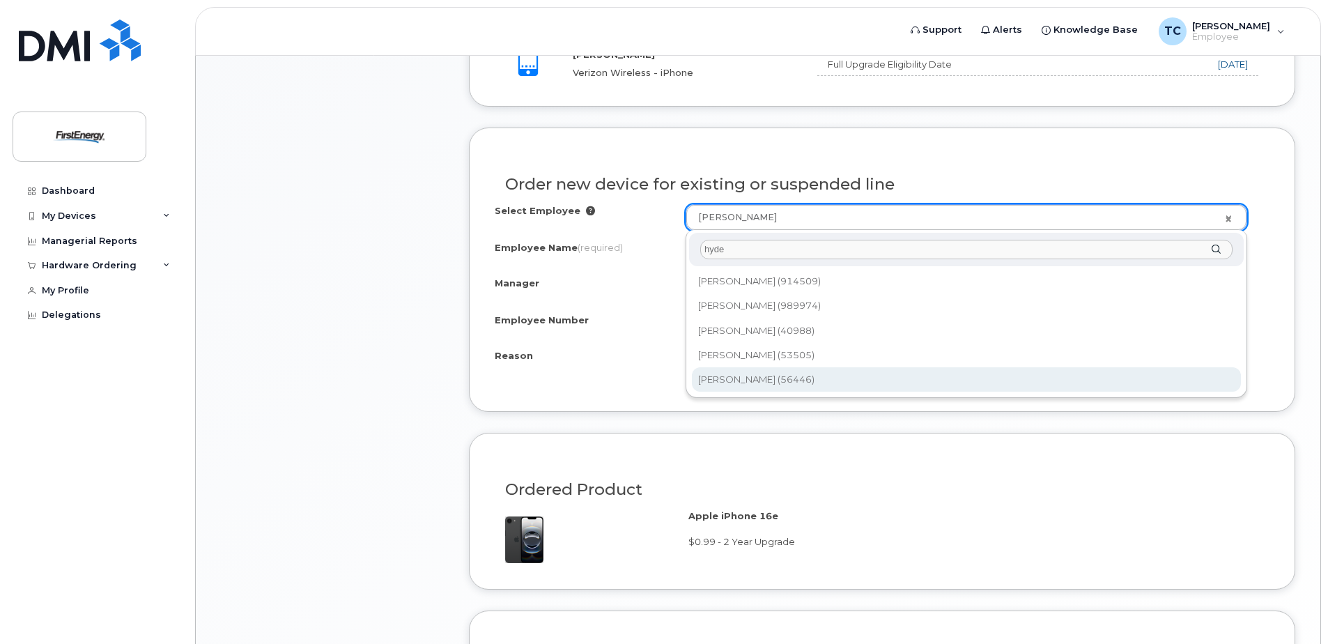
type input "hyde"
type input "2082980"
type input "Stephen G Hyde"
type input "56446"
select select "2075443"
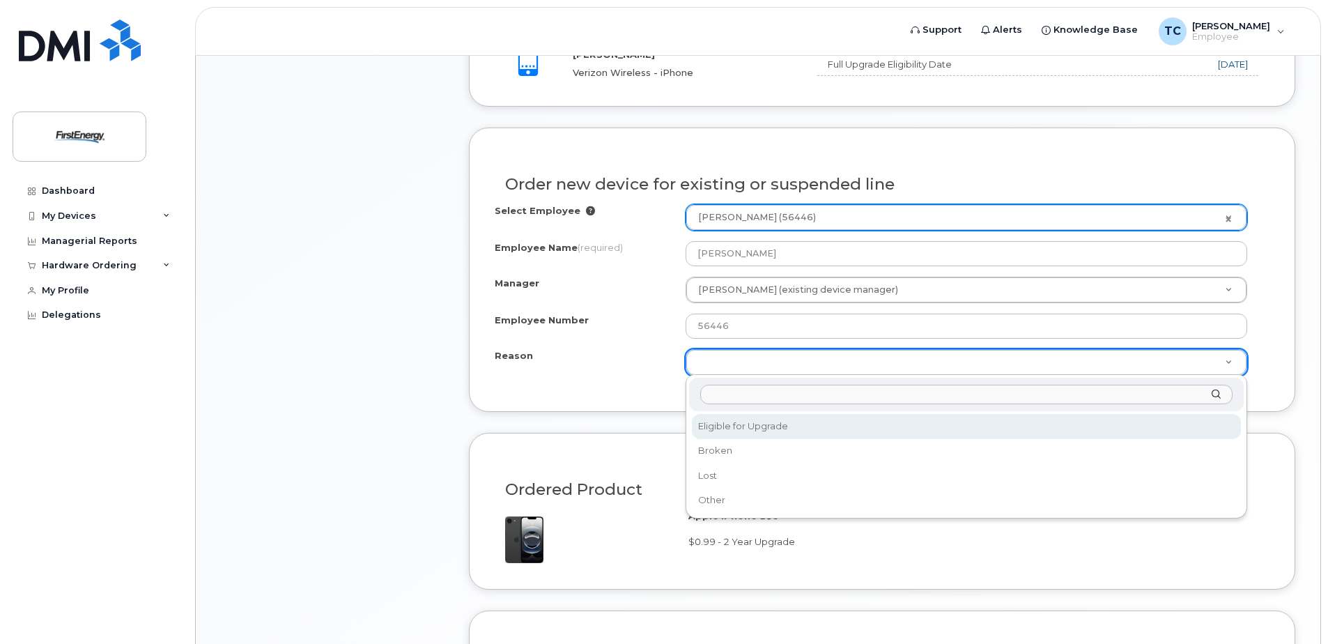
select select "eligible_for_upgrade"
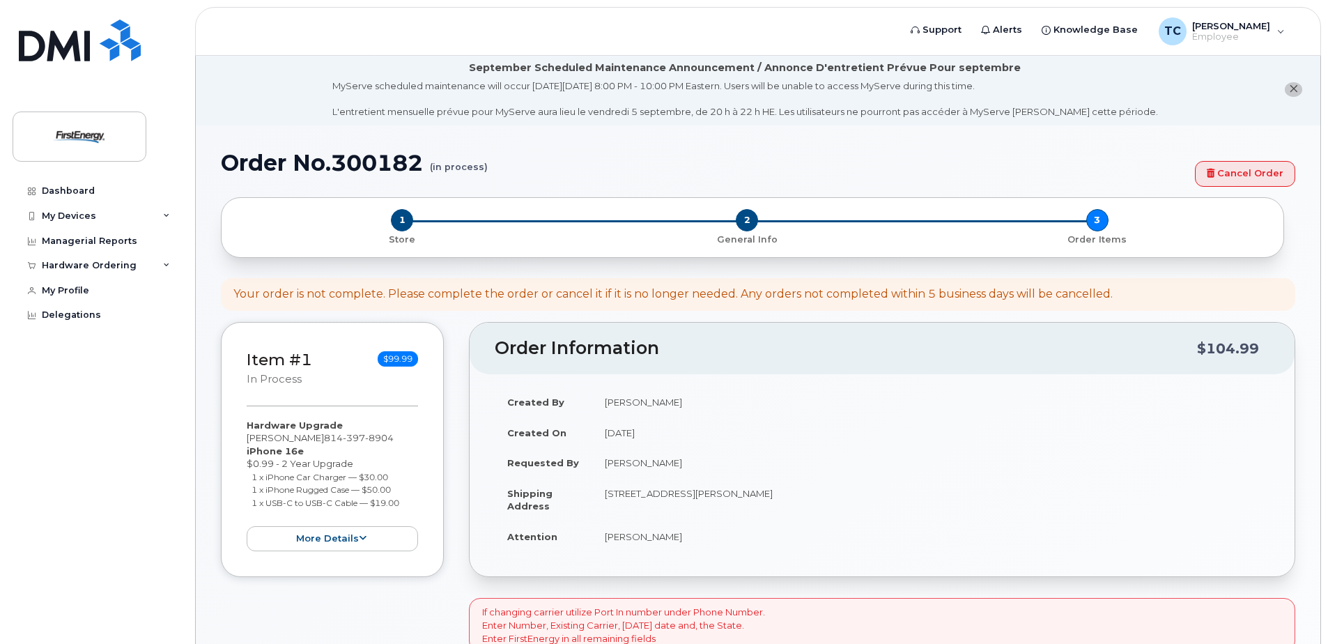
scroll to position [0, 0]
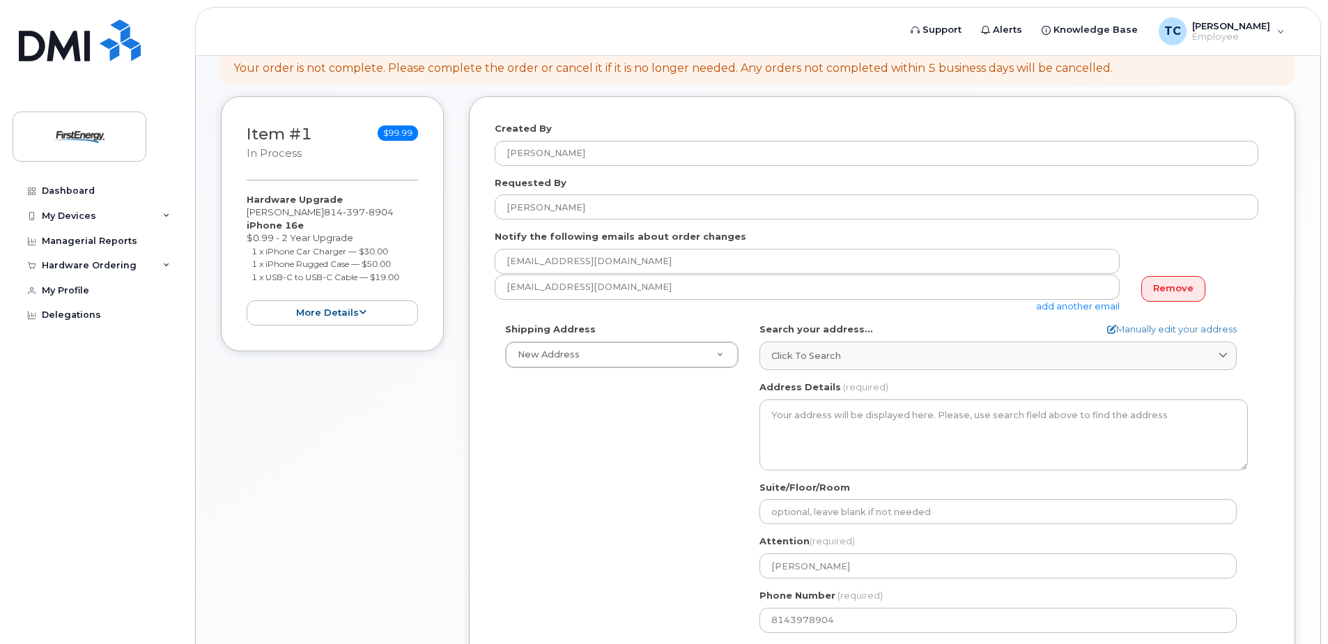
scroll to position [279, 0]
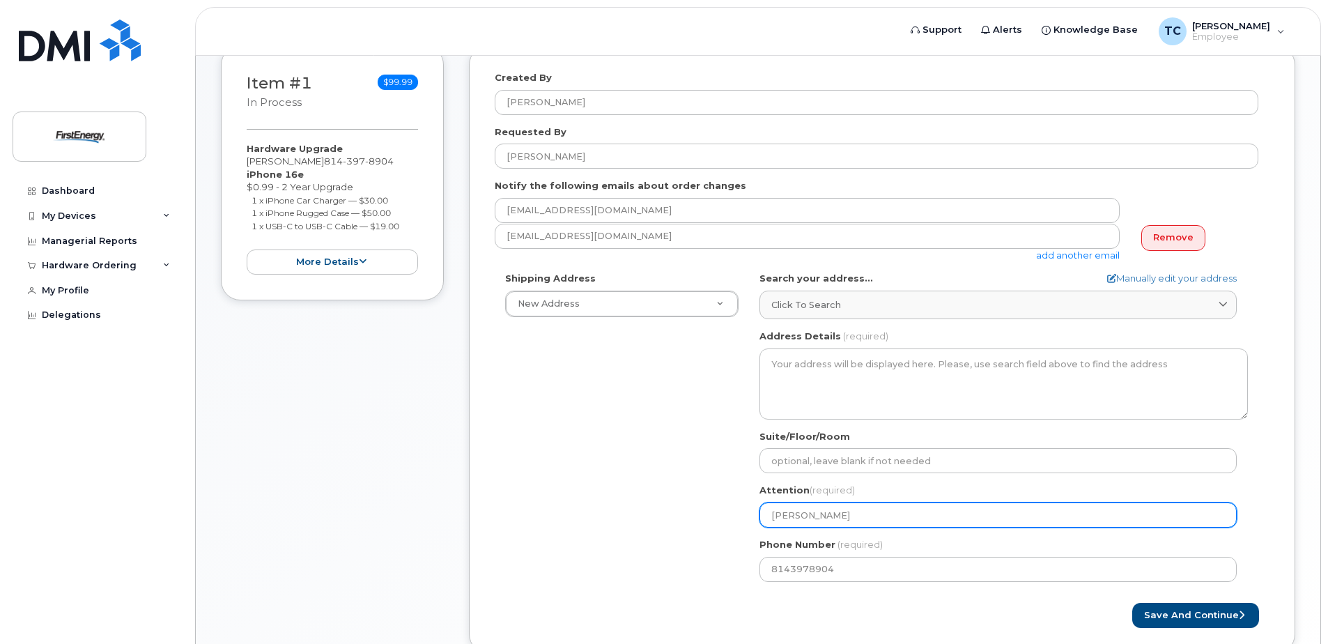
click at [831, 520] on input "Steve Hydew" at bounding box center [997, 514] width 477 height 25
select select
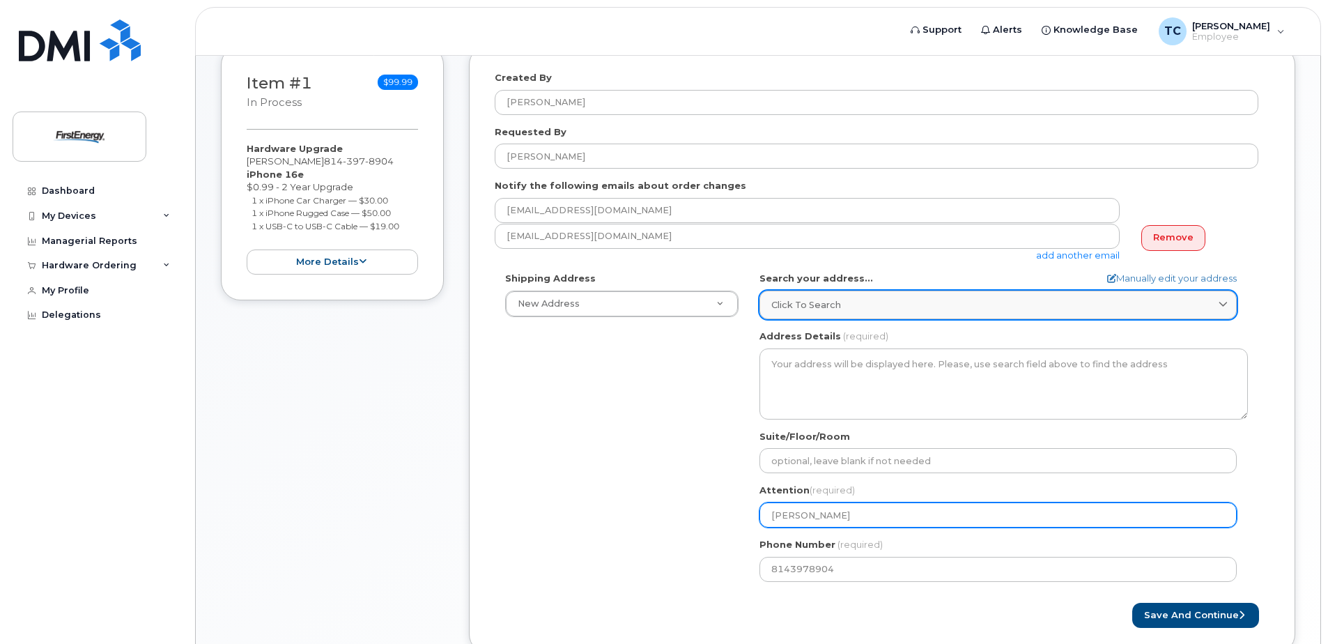
type input "Steve Hyde"
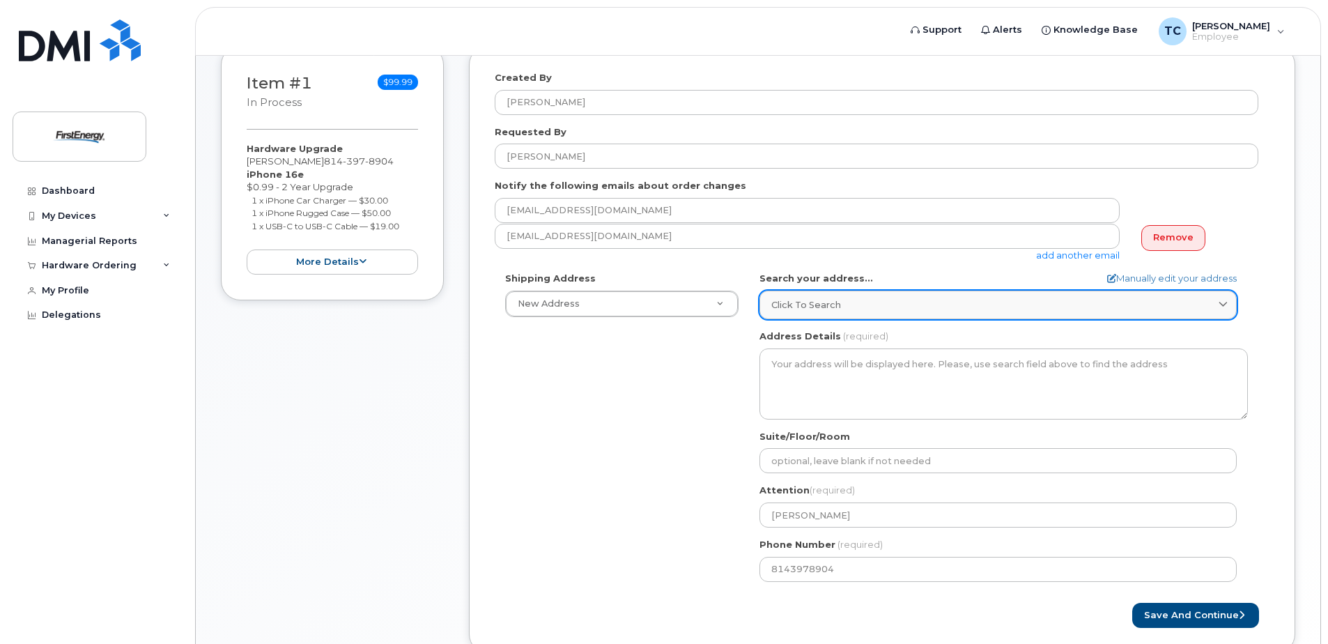
click at [866, 296] on link "Click to search" at bounding box center [997, 305] width 477 height 29
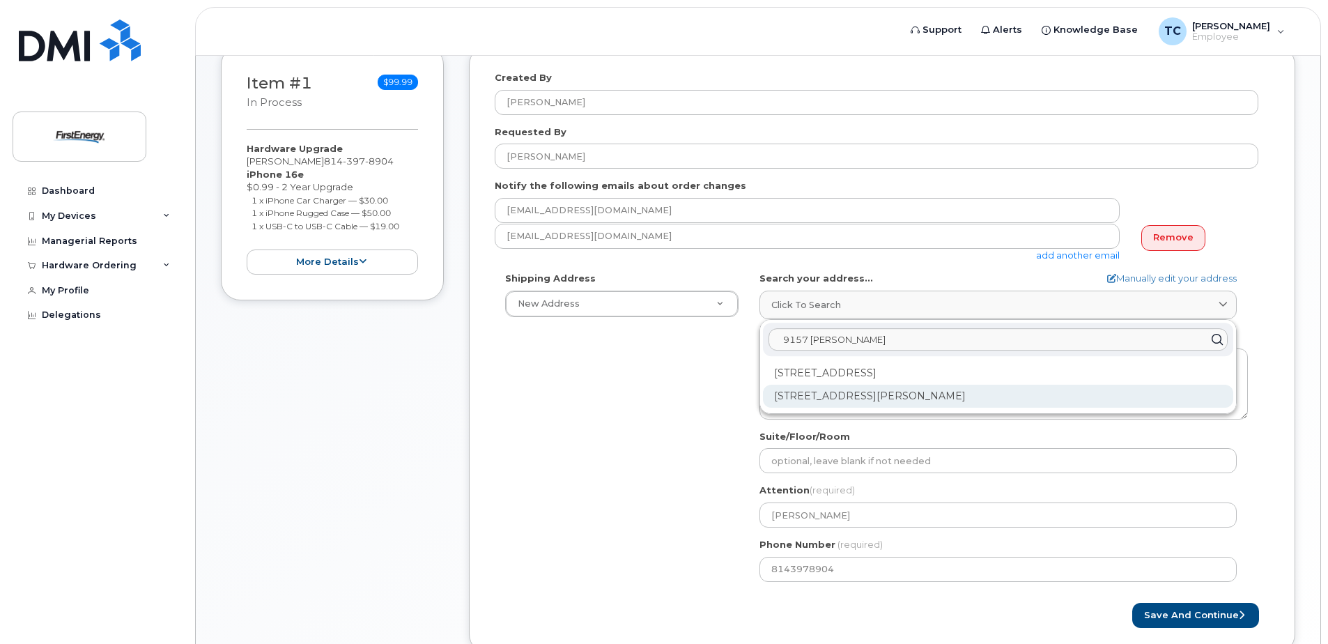
type input "9157 Williams"
click at [872, 399] on div "9157 Williams Rd North East PA 16428-5611" at bounding box center [998, 396] width 470 height 23
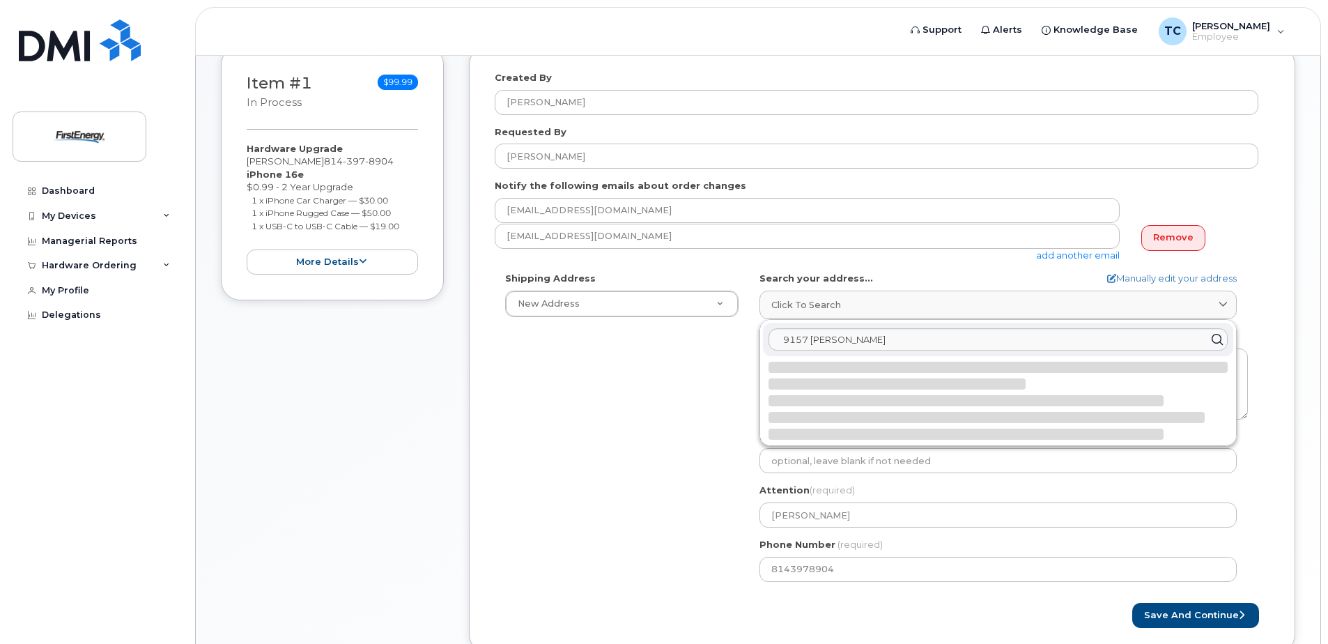
select select
type textarea "9157 Williams Rd NORTH EAST PA 16428-5611 UNITED STATES"
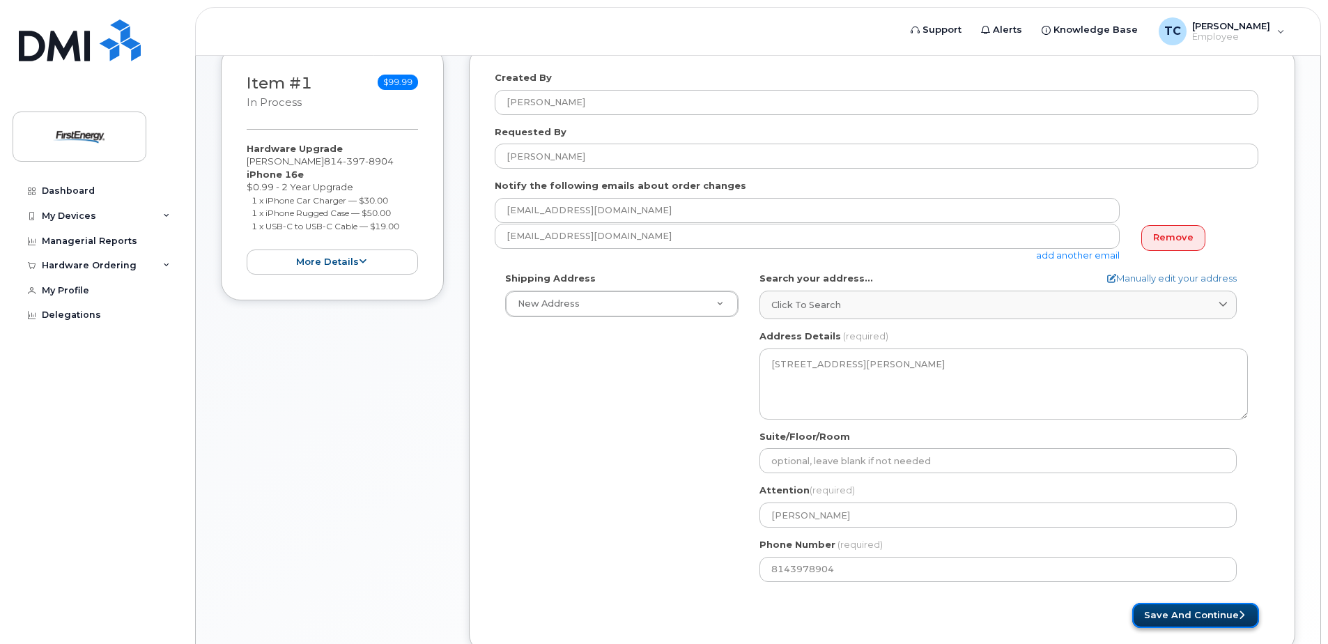
click at [1203, 612] on button "Save and Continue" at bounding box center [1195, 616] width 127 height 26
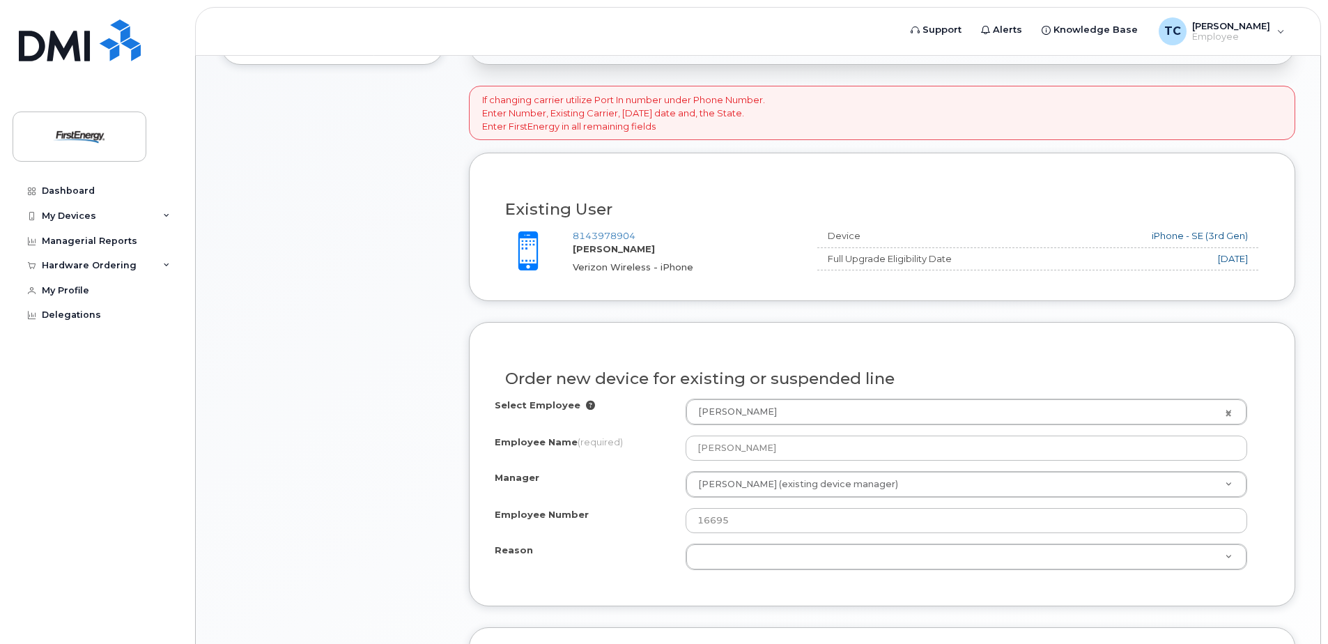
scroll to position [557, 0]
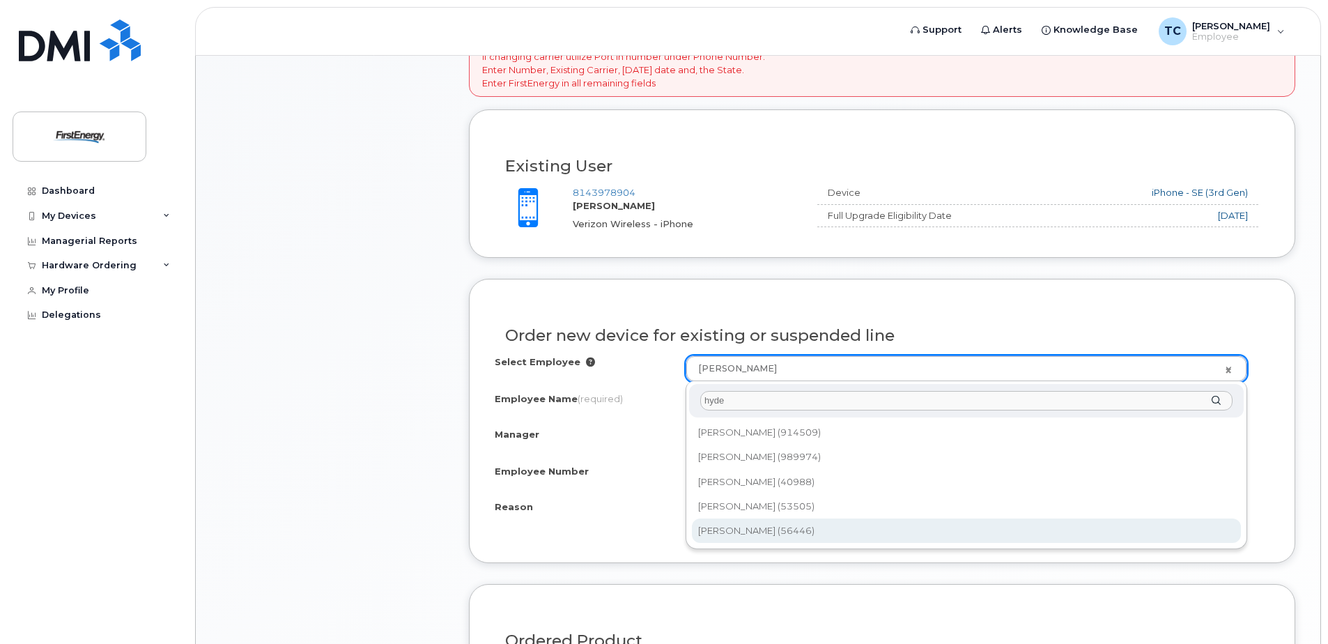
type input "hyde"
type input "2082980"
type input "[PERSON_NAME]"
type input "56446"
select select "2075443"
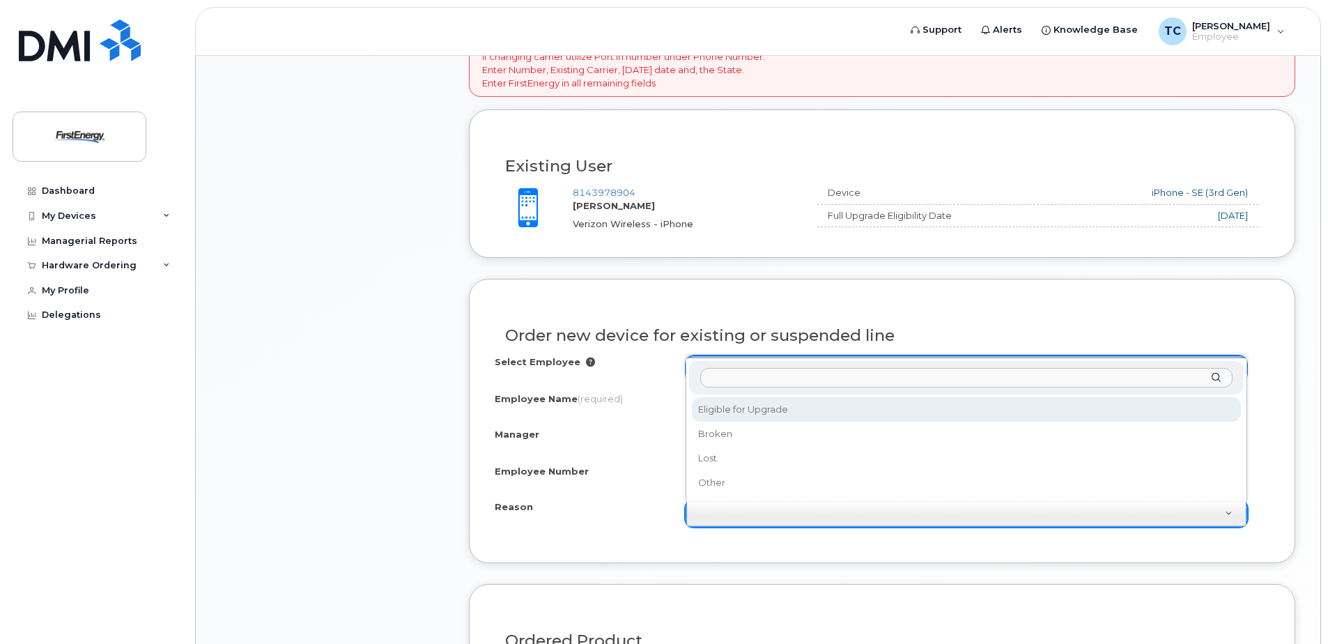
select select "eligible_for_upgrade"
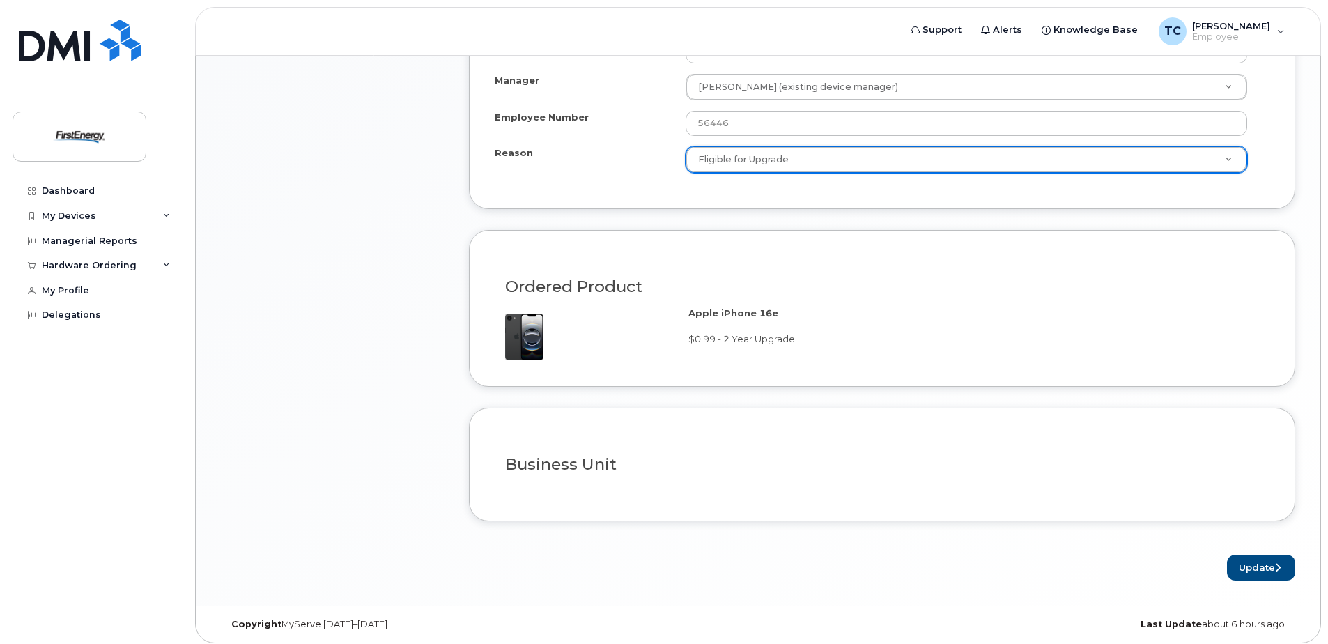
scroll to position [918, 0]
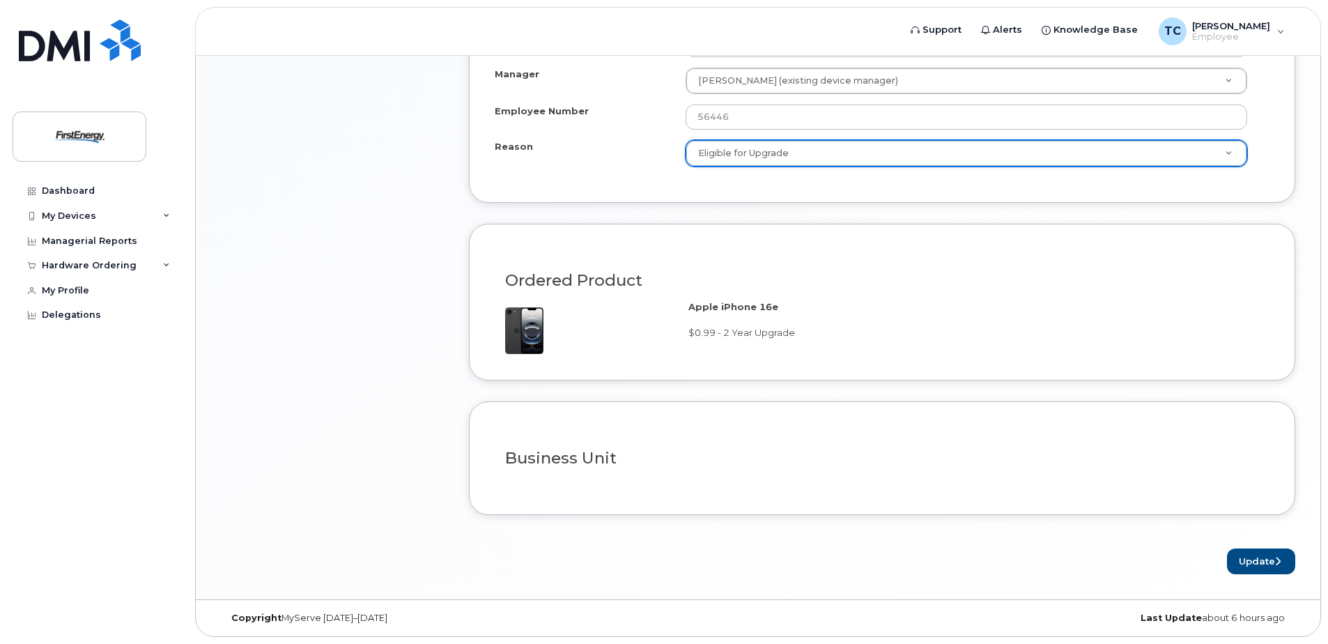
click at [782, 453] on h3 "Business Unit" at bounding box center [882, 457] width 754 height 17
click at [1269, 560] on button "Update" at bounding box center [1261, 561] width 68 height 26
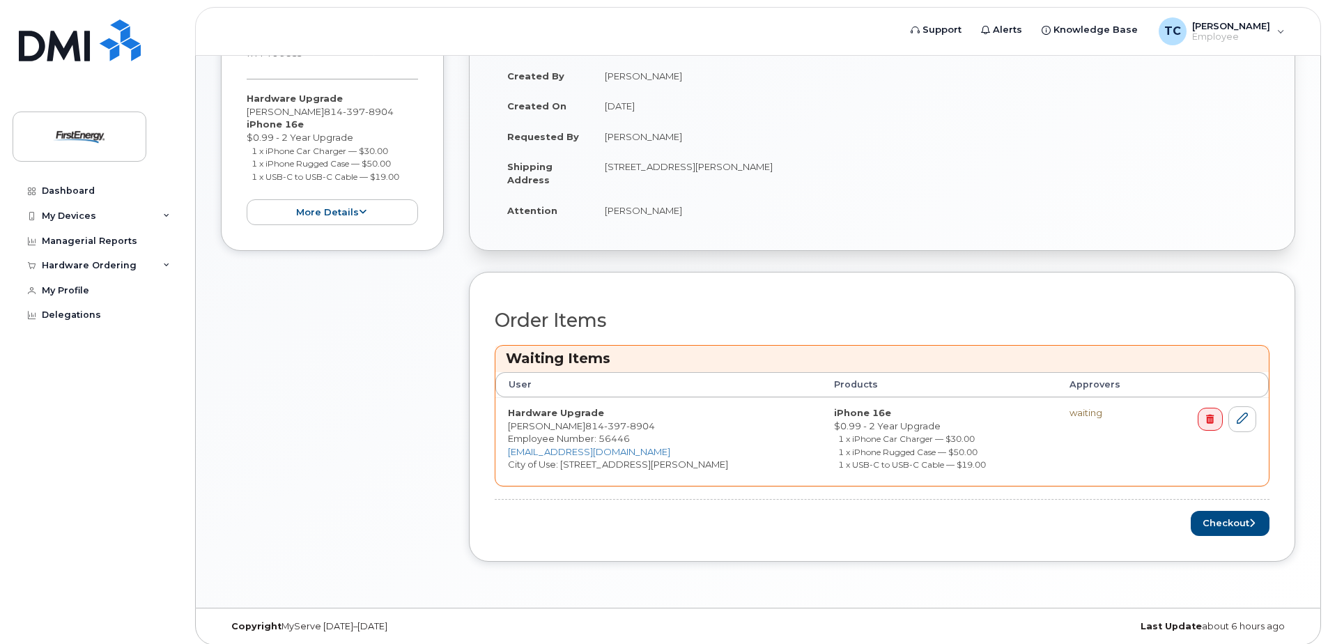
scroll to position [396, 0]
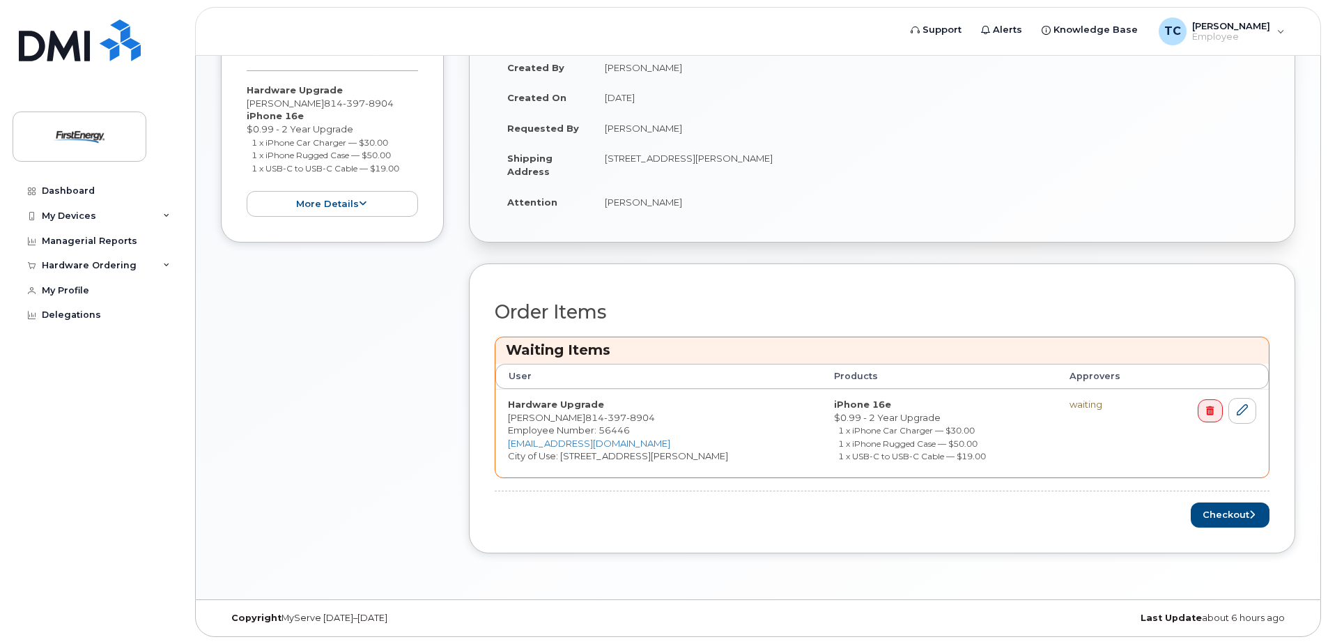
click at [646, 459] on td "Hardware Upgrade Stephen G Hyde 814 397 8904 Employee Number: 56446 shyde@first…" at bounding box center [658, 433] width 326 height 88
click at [1246, 412] on icon at bounding box center [1242, 409] width 11 height 11
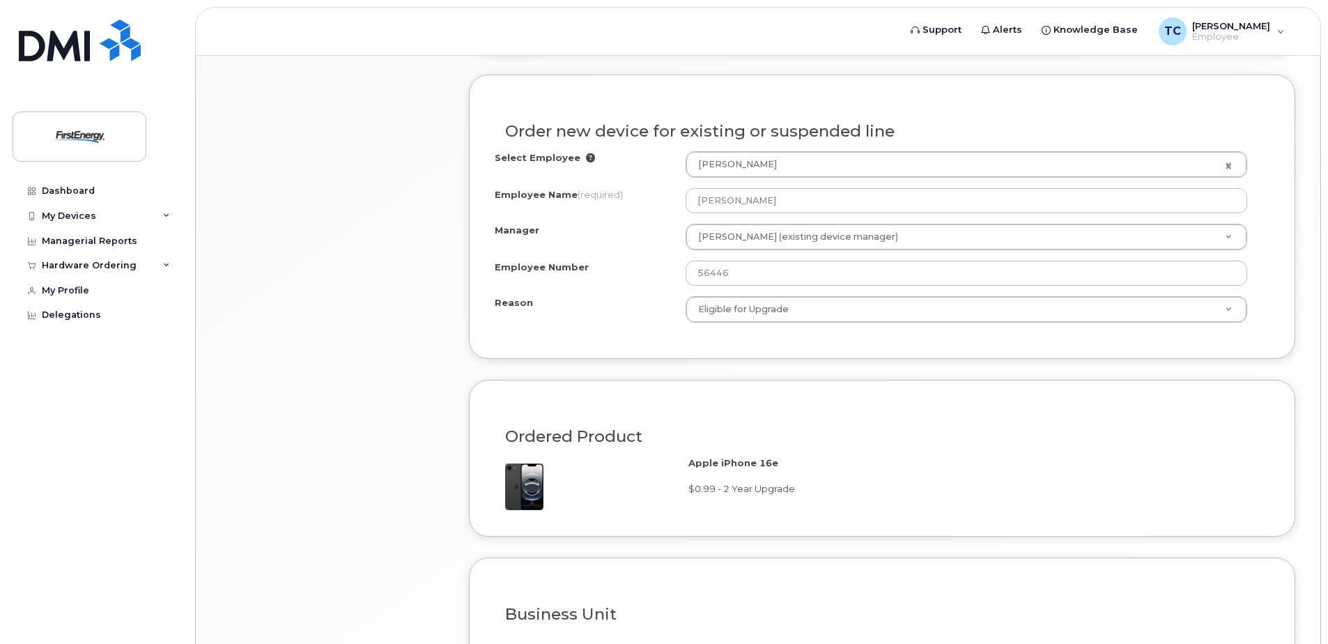
scroll to position [918, 0]
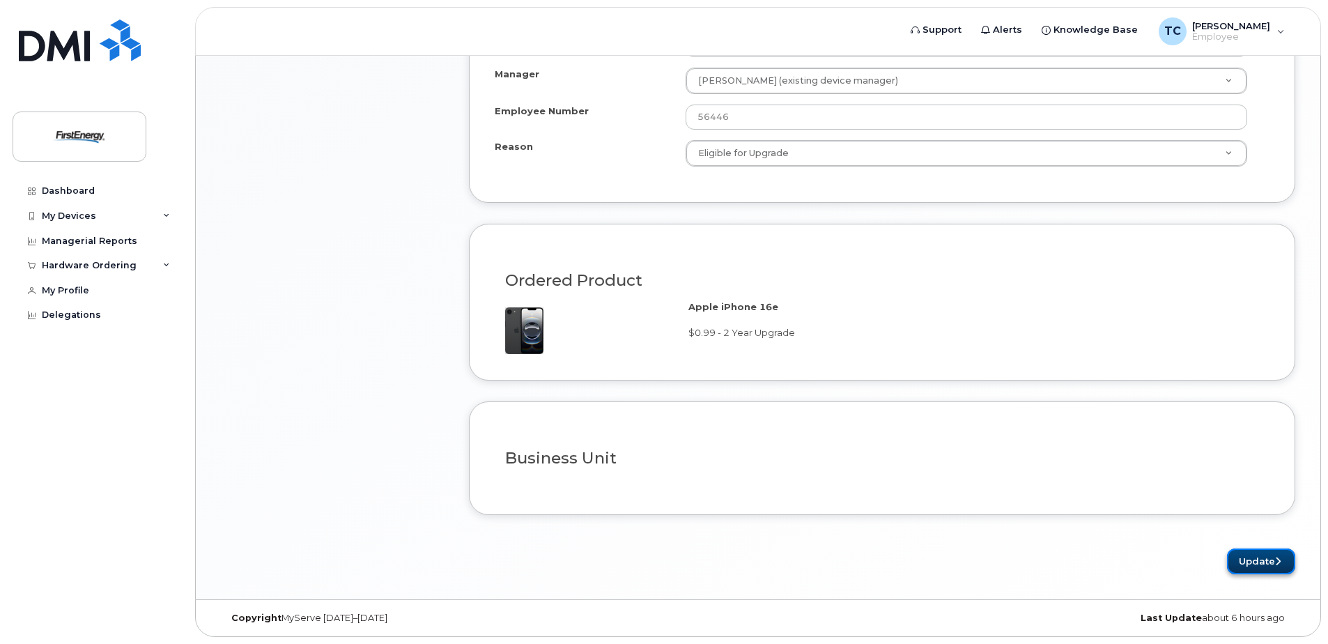
click at [1249, 561] on button "Update" at bounding box center [1261, 561] width 68 height 26
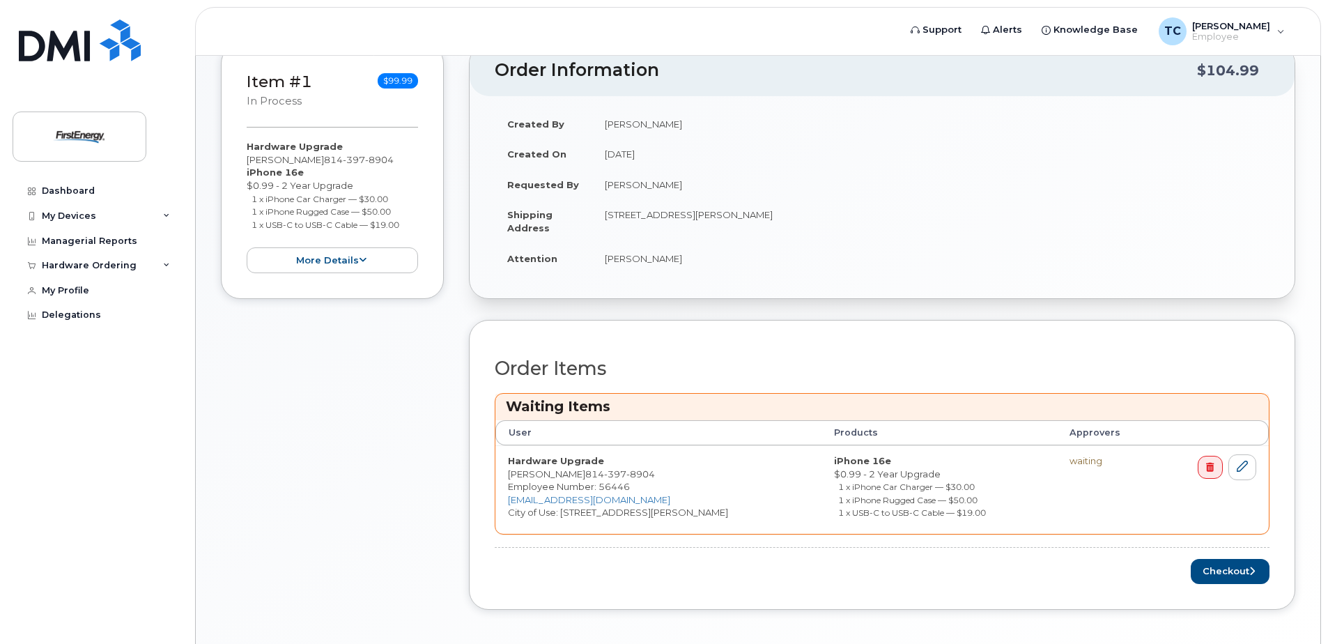
scroll to position [396, 0]
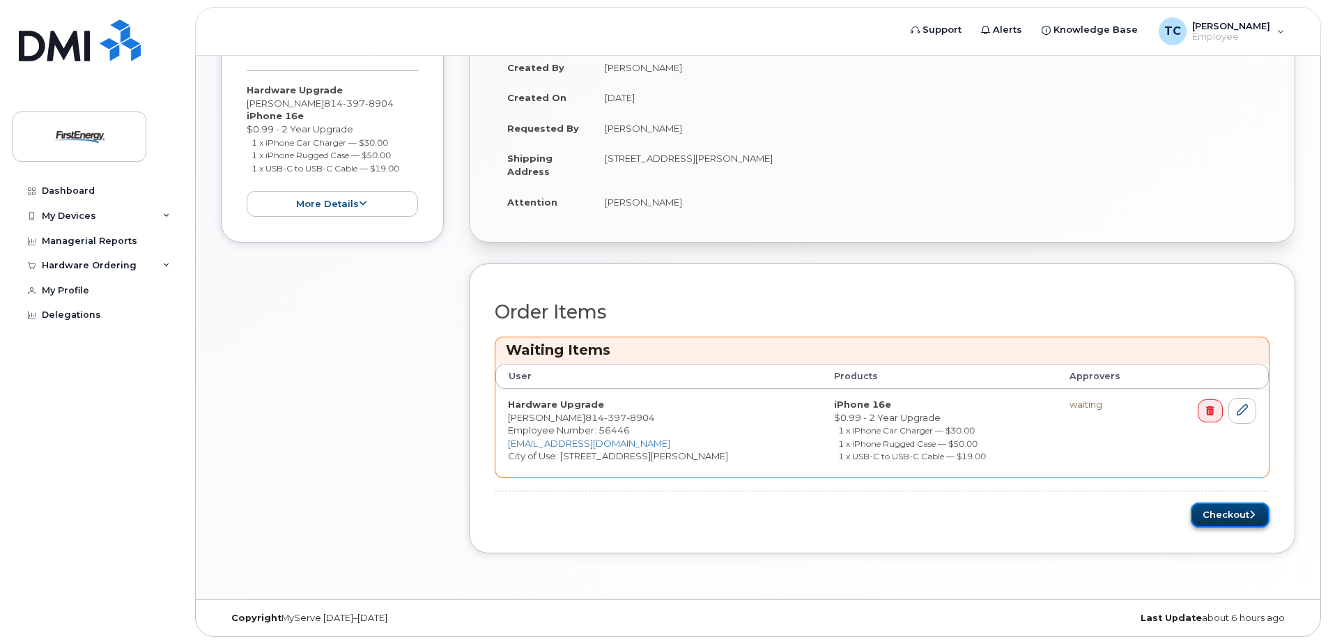
click at [1243, 518] on button "Checkout" at bounding box center [1230, 515] width 79 height 26
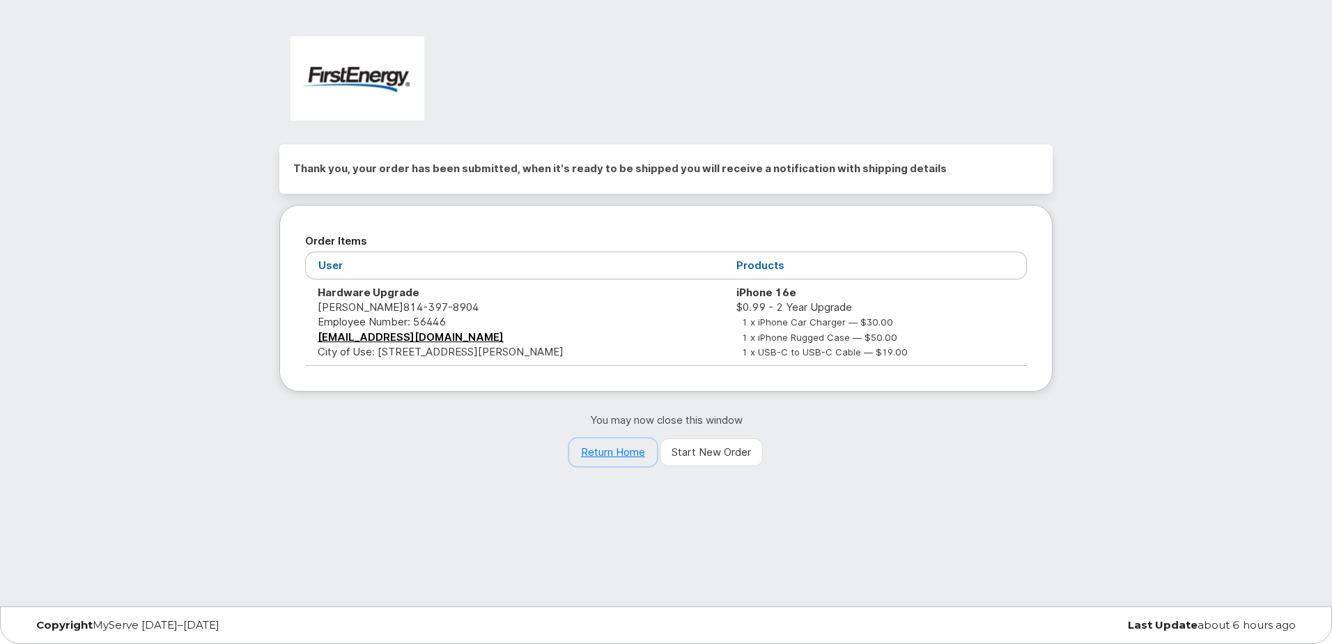
click at [626, 453] on link "Return Home" at bounding box center [613, 452] width 88 height 28
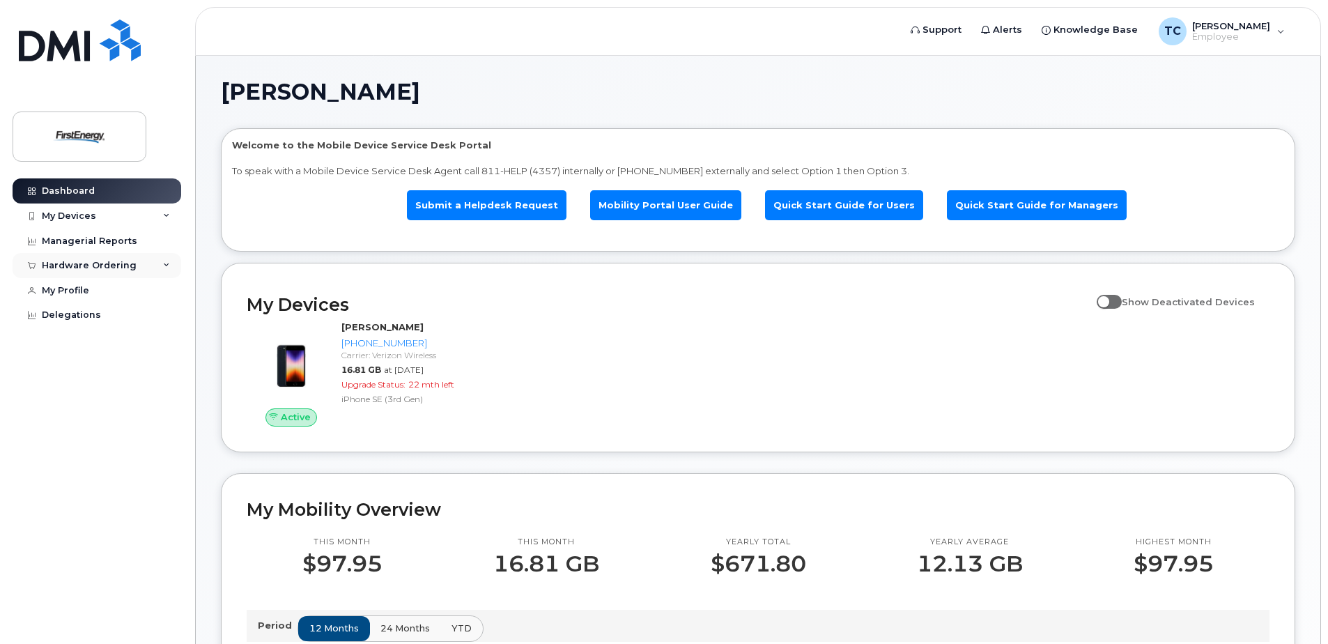
click at [122, 263] on div "Hardware Ordering" at bounding box center [89, 265] width 95 height 11
click at [72, 292] on div "My Orders" at bounding box center [73, 291] width 50 height 13
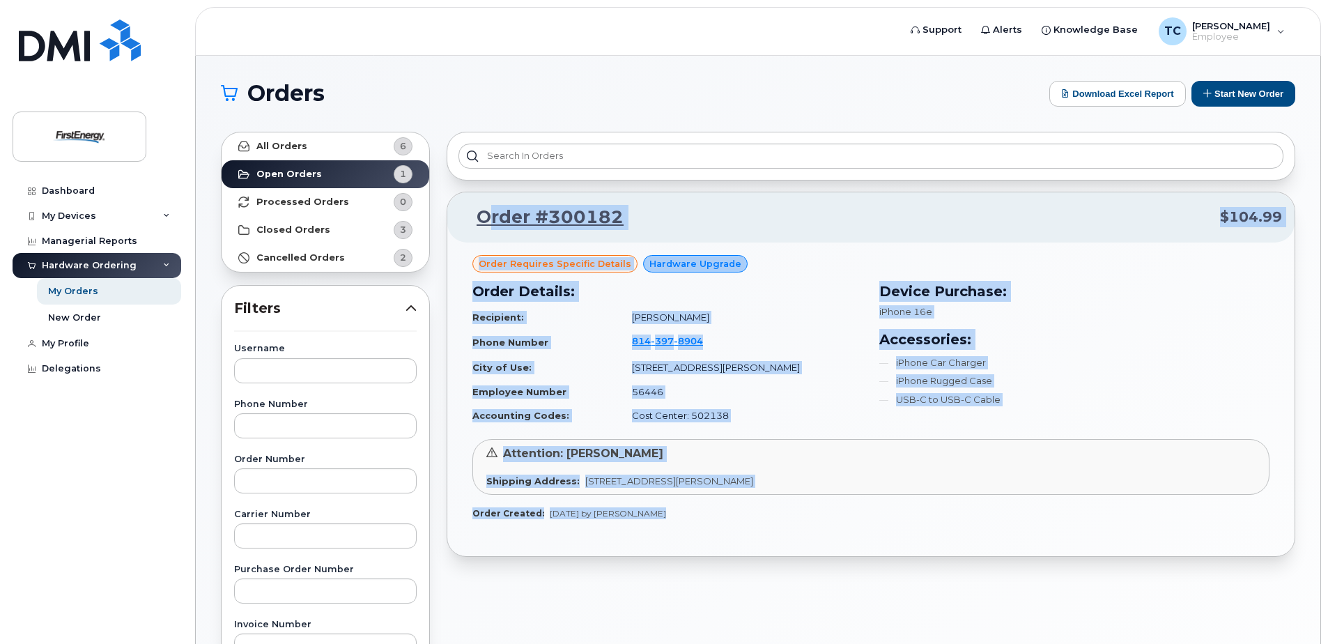
drag, startPoint x: 487, startPoint y: 190, endPoint x: 1055, endPoint y: 559, distance: 677.0
click at [1055, 559] on div "Order #300182 $104.99 Order requires Specific details Hardware Upgrade Order De…" at bounding box center [870, 612] width 865 height 979
copy body "lore #403909 $425.64 Ipsum dolorsit Ametcons adipisc Elitsedd Eiusmod Tempo Inc…"
